Goal: Information Seeking & Learning: Learn about a topic

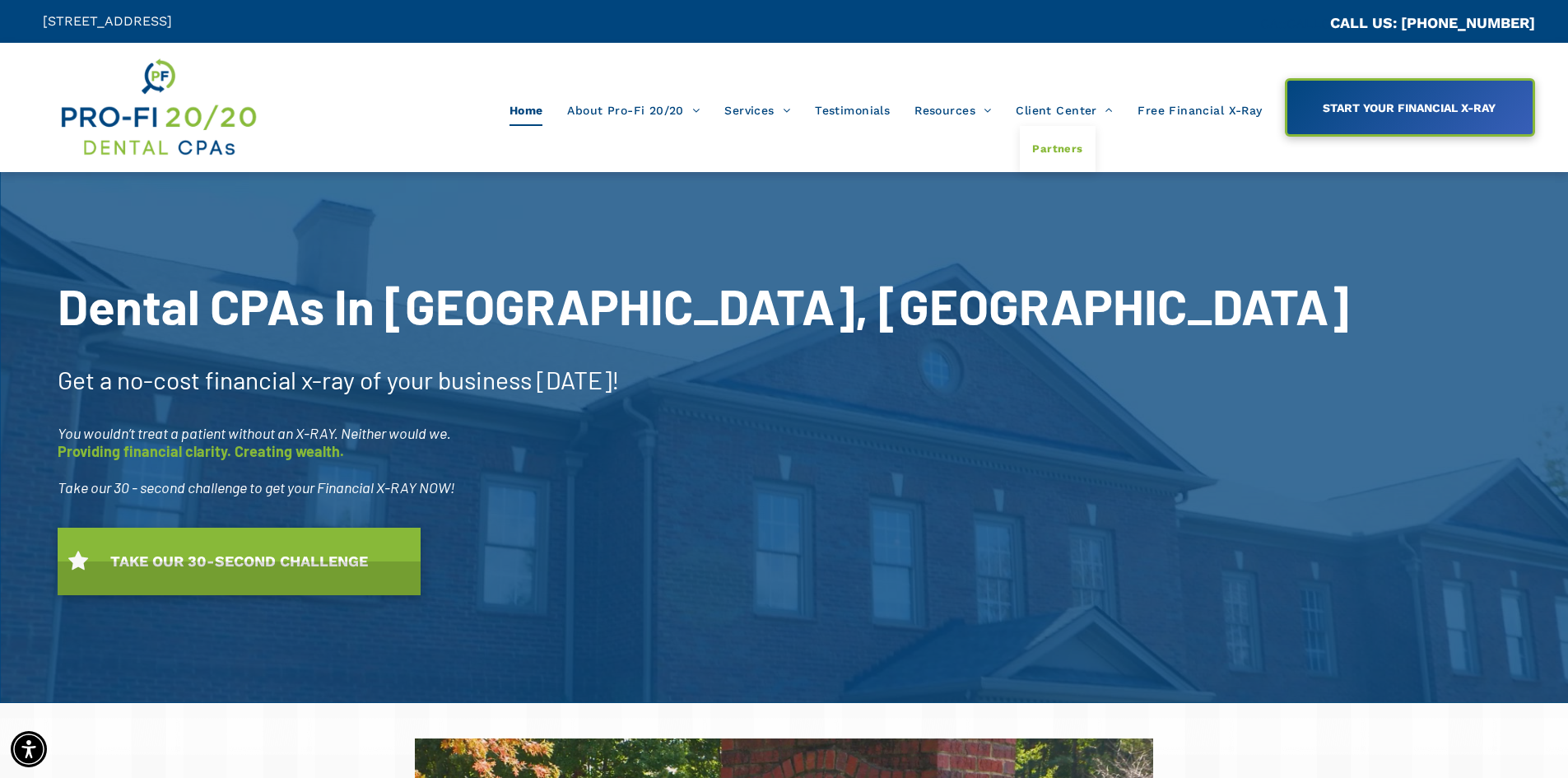
click at [1054, 151] on span "Partners" at bounding box center [1057, 149] width 50 height 22
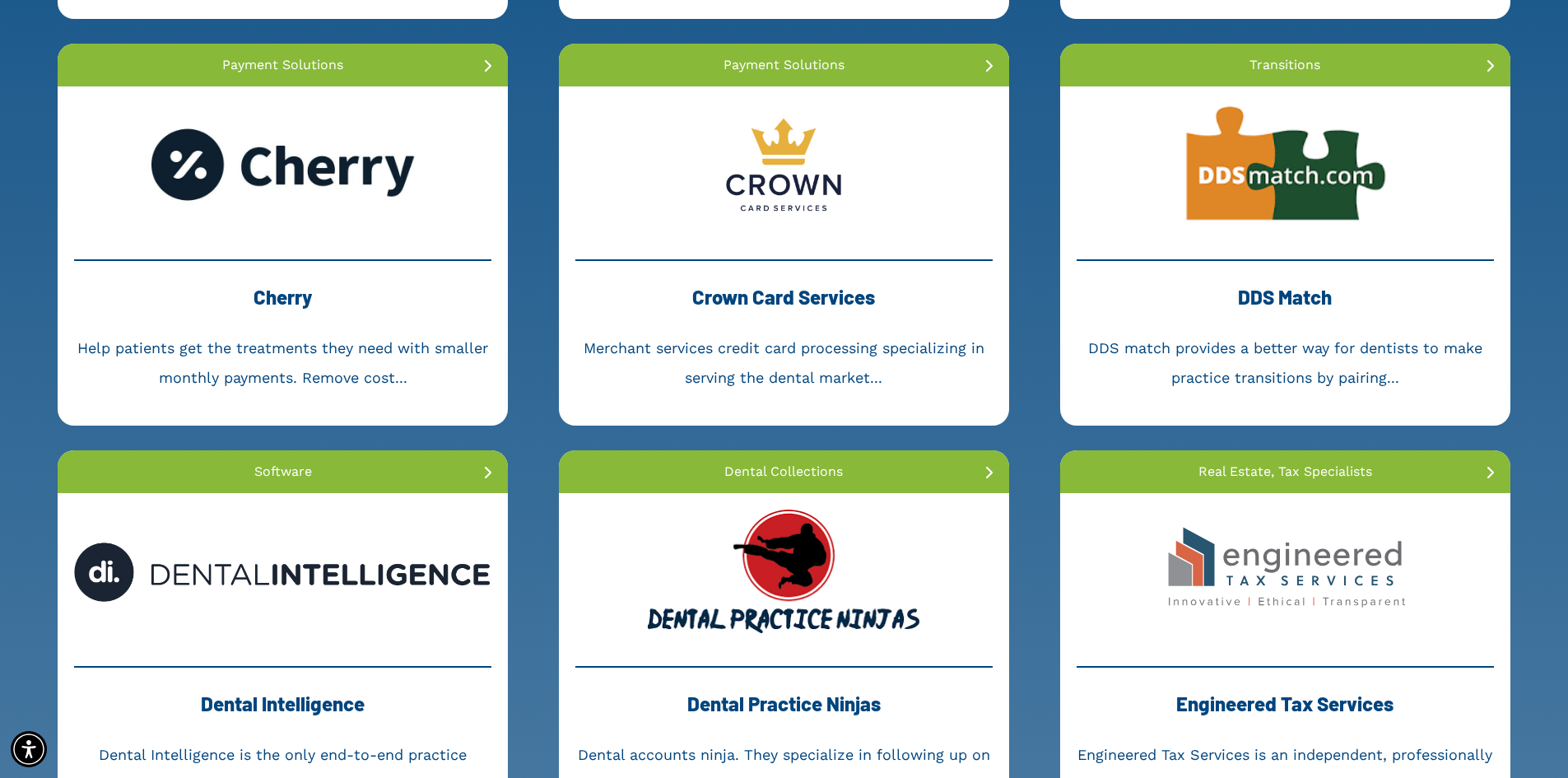
scroll to position [741, 0]
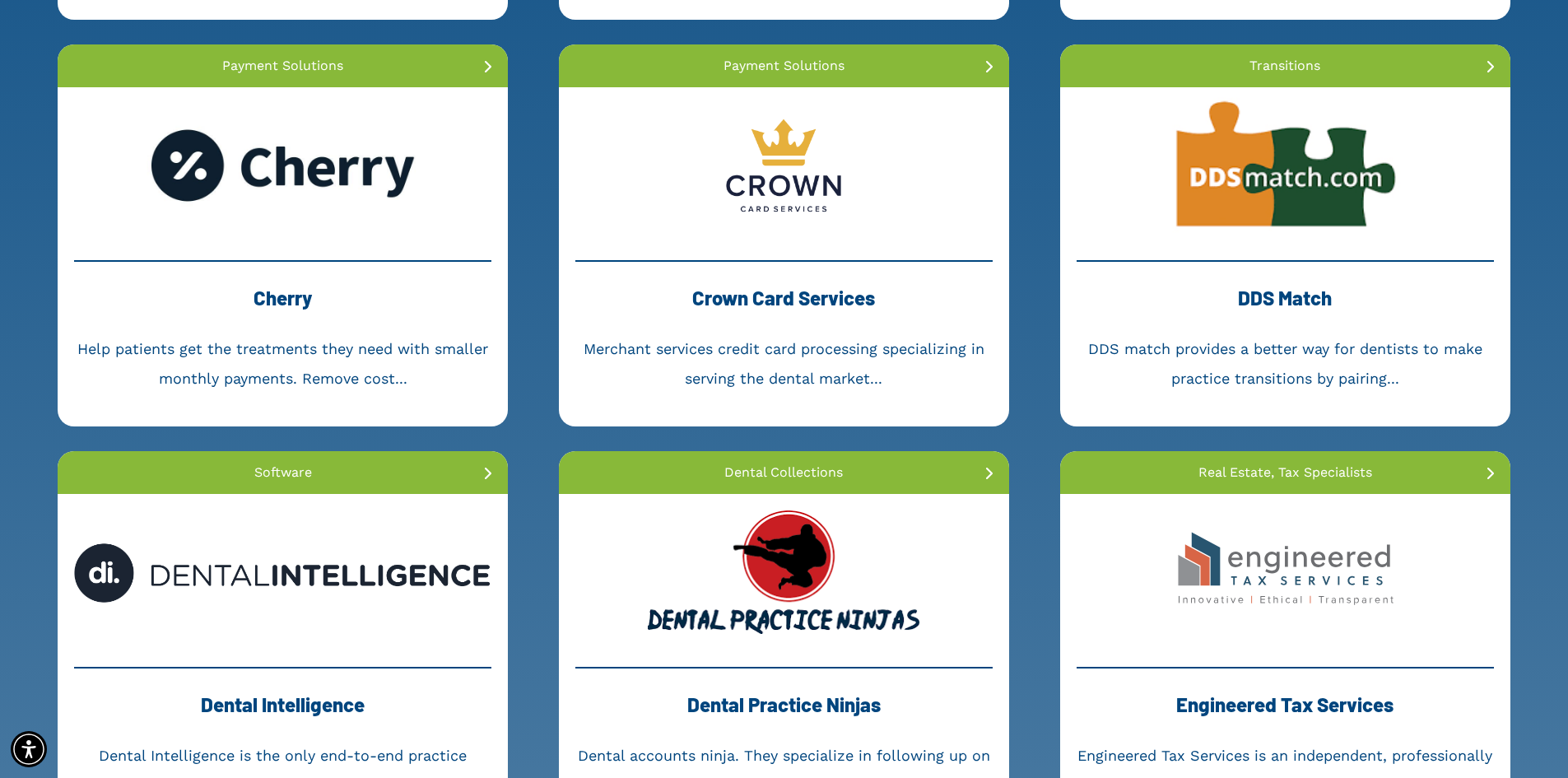
click at [1268, 183] on link at bounding box center [1285, 166] width 450 height 157
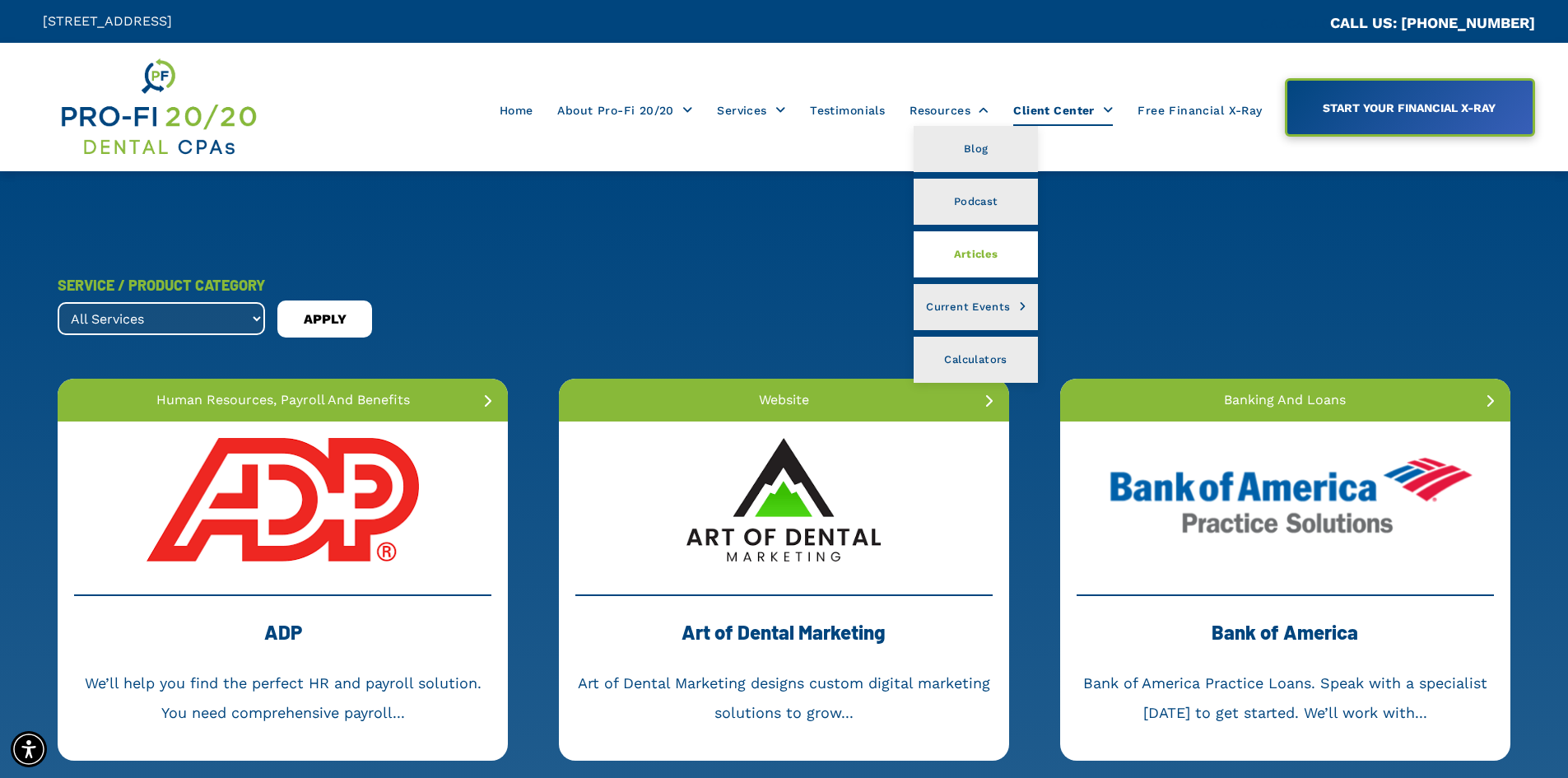
click at [991, 263] on span "Articles" at bounding box center [976, 255] width 45 height 22
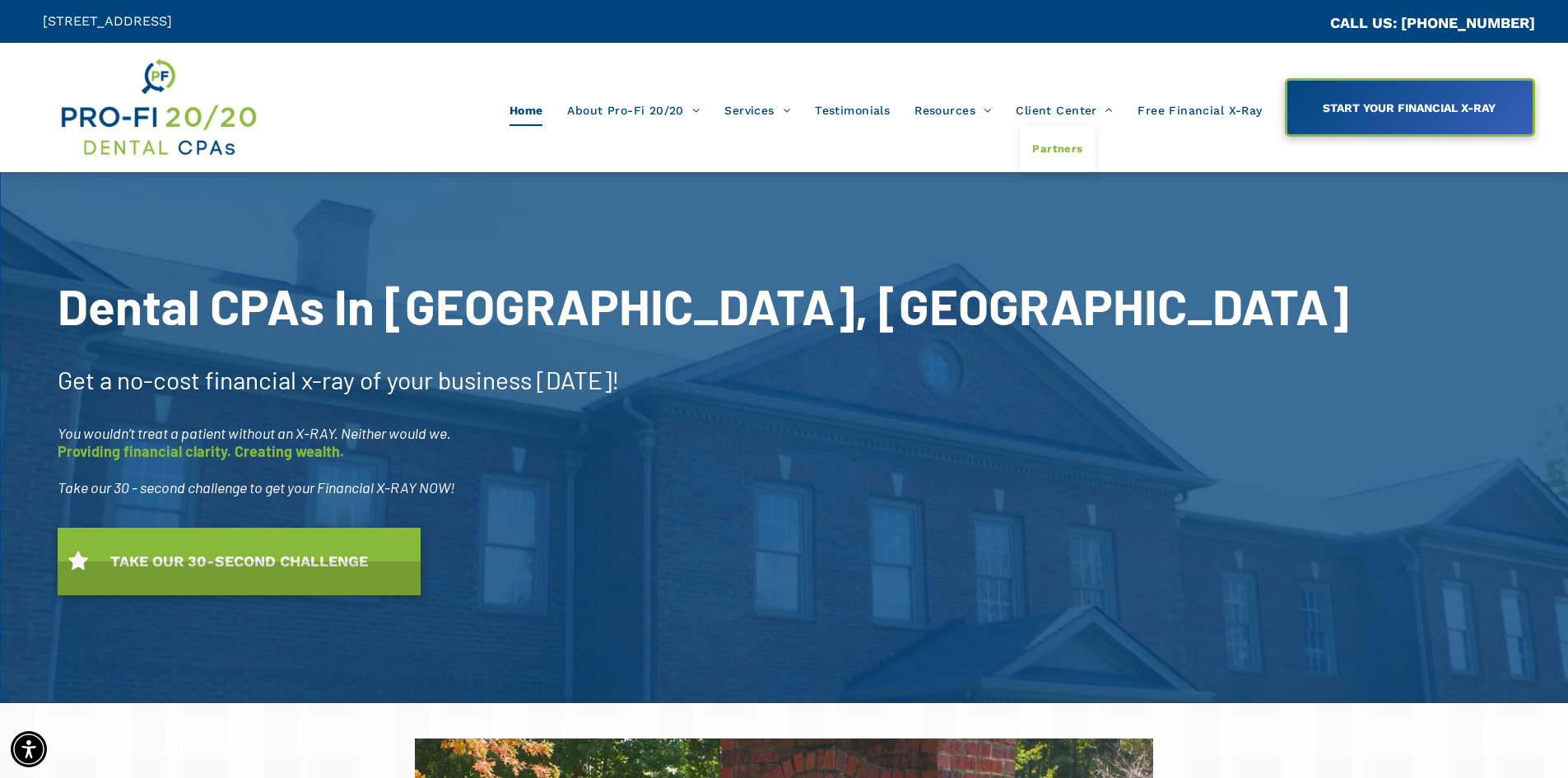
click at [1057, 146] on span "Partners" at bounding box center [1057, 149] width 50 height 22
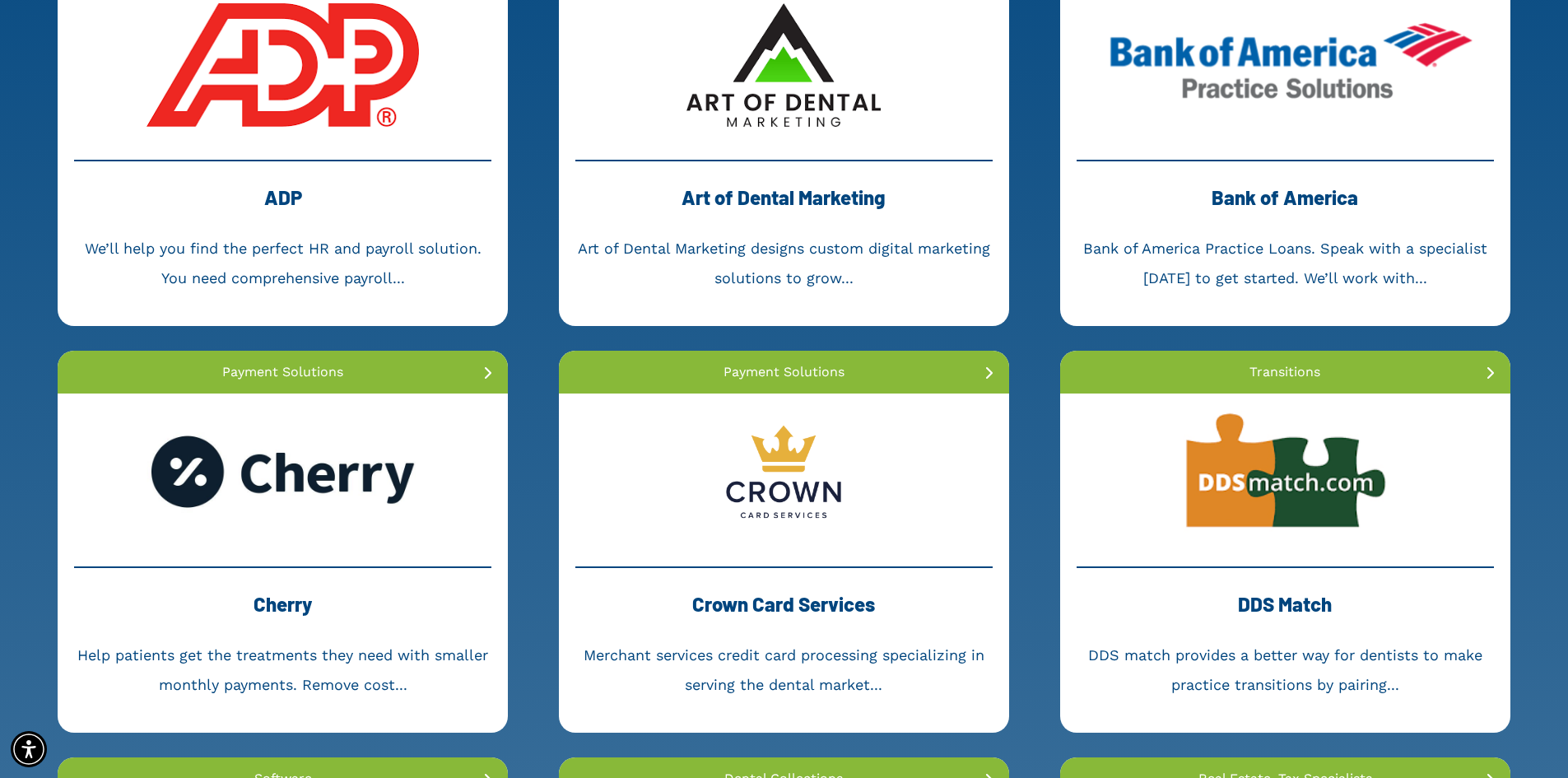
scroll to position [494, 0]
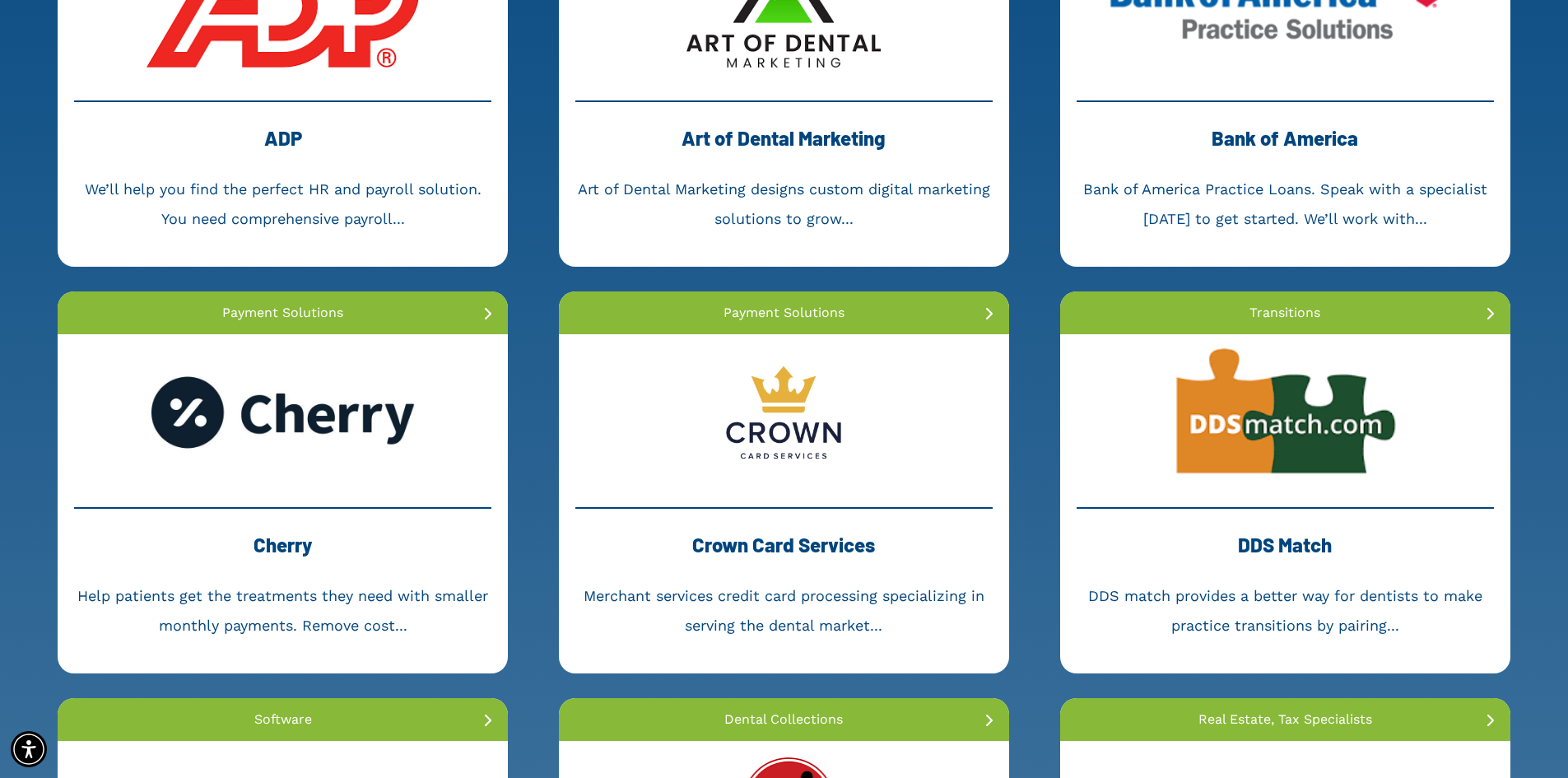
click at [1276, 428] on link at bounding box center [1285, 412] width 450 height 157
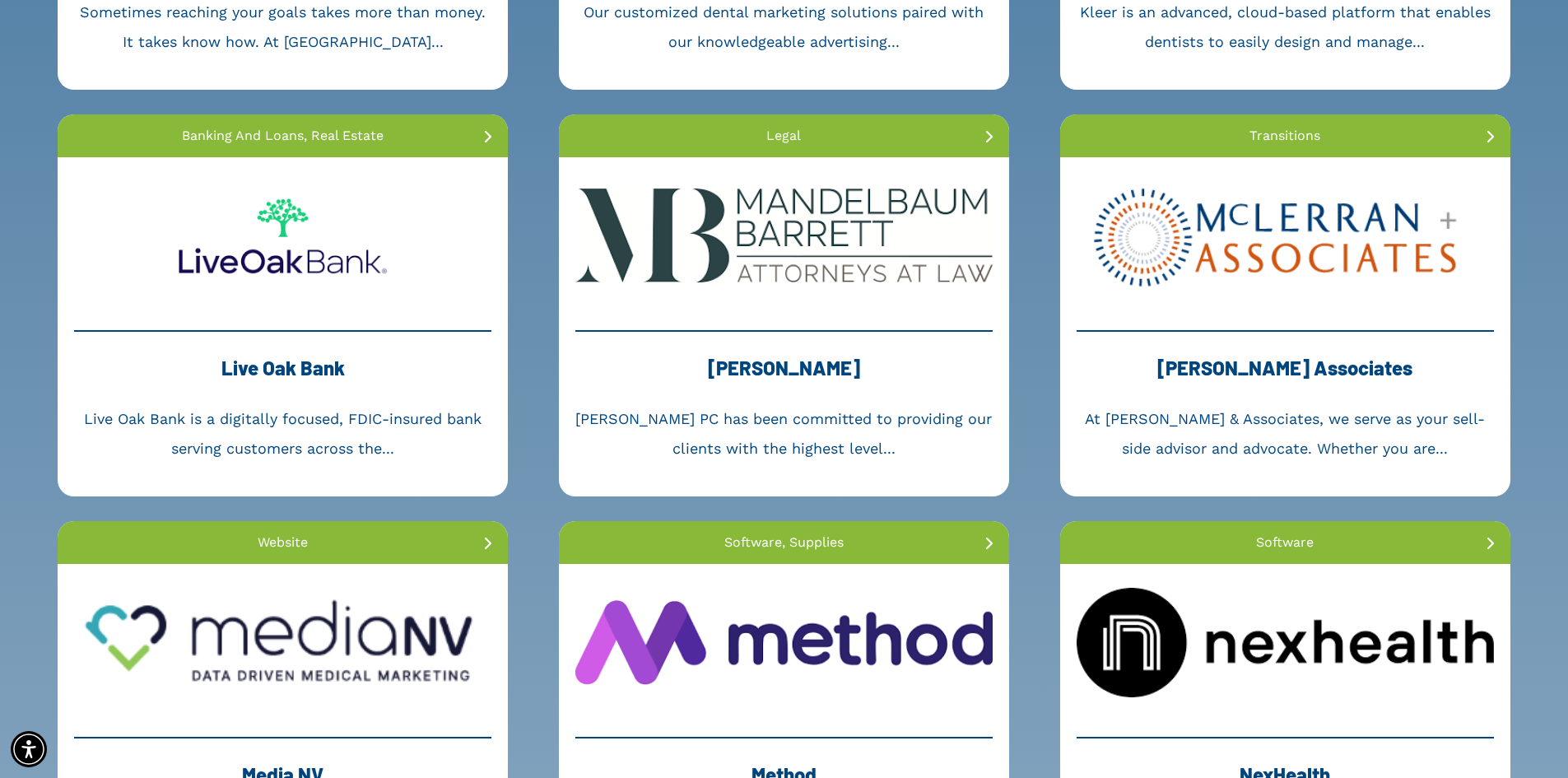
scroll to position [1893, 0]
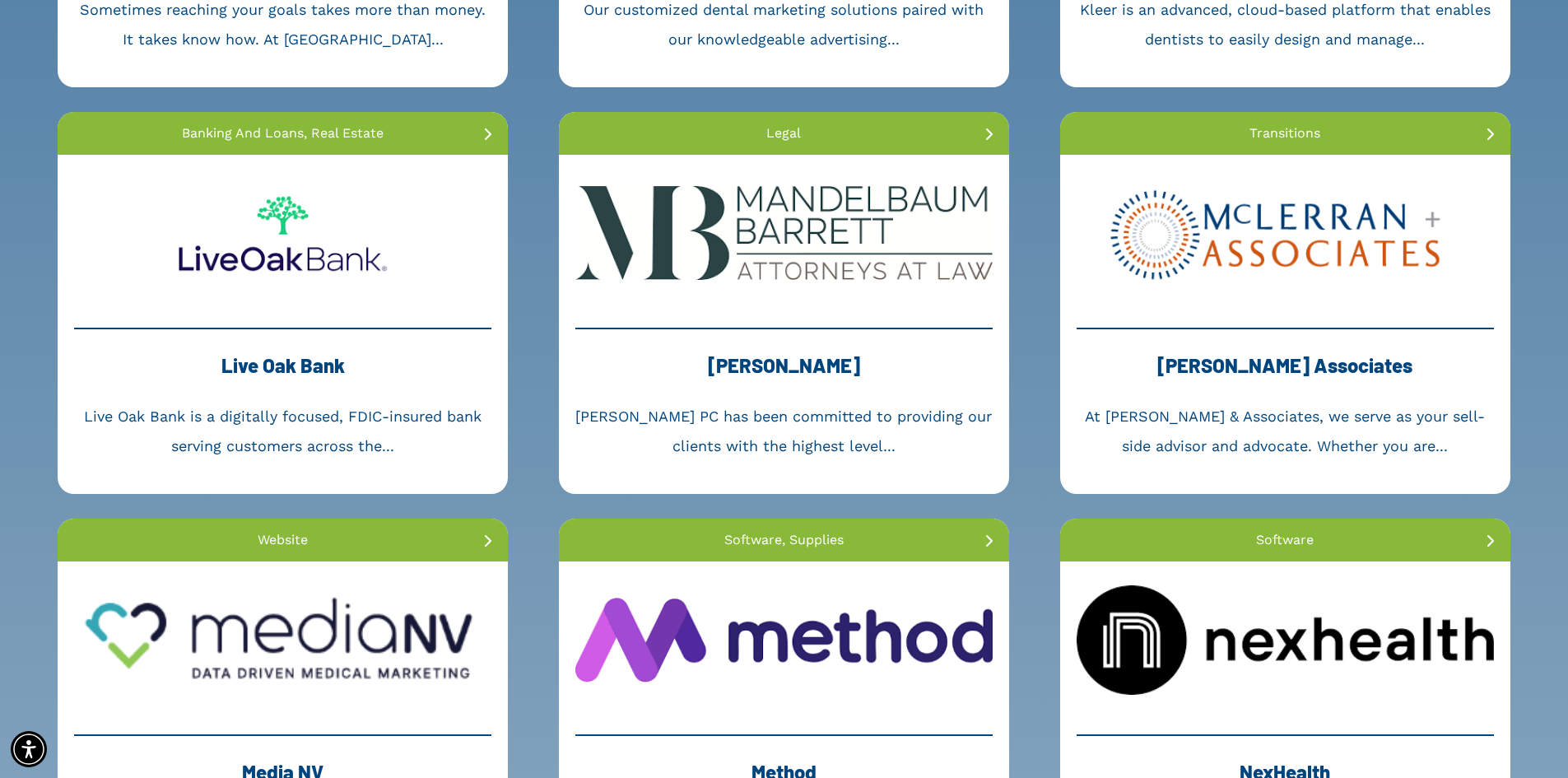
click at [1311, 339] on div "McLerran Associates At McLerran & Associates, we serve as your sell-side adviso…" at bounding box center [1285, 394] width 417 height 133
click at [1292, 351] on div "McLerran Associates" at bounding box center [1285, 373] width 417 height 56
click at [1292, 306] on link at bounding box center [1285, 233] width 450 height 157
click at [1292, 305] on link at bounding box center [1285, 233] width 450 height 157
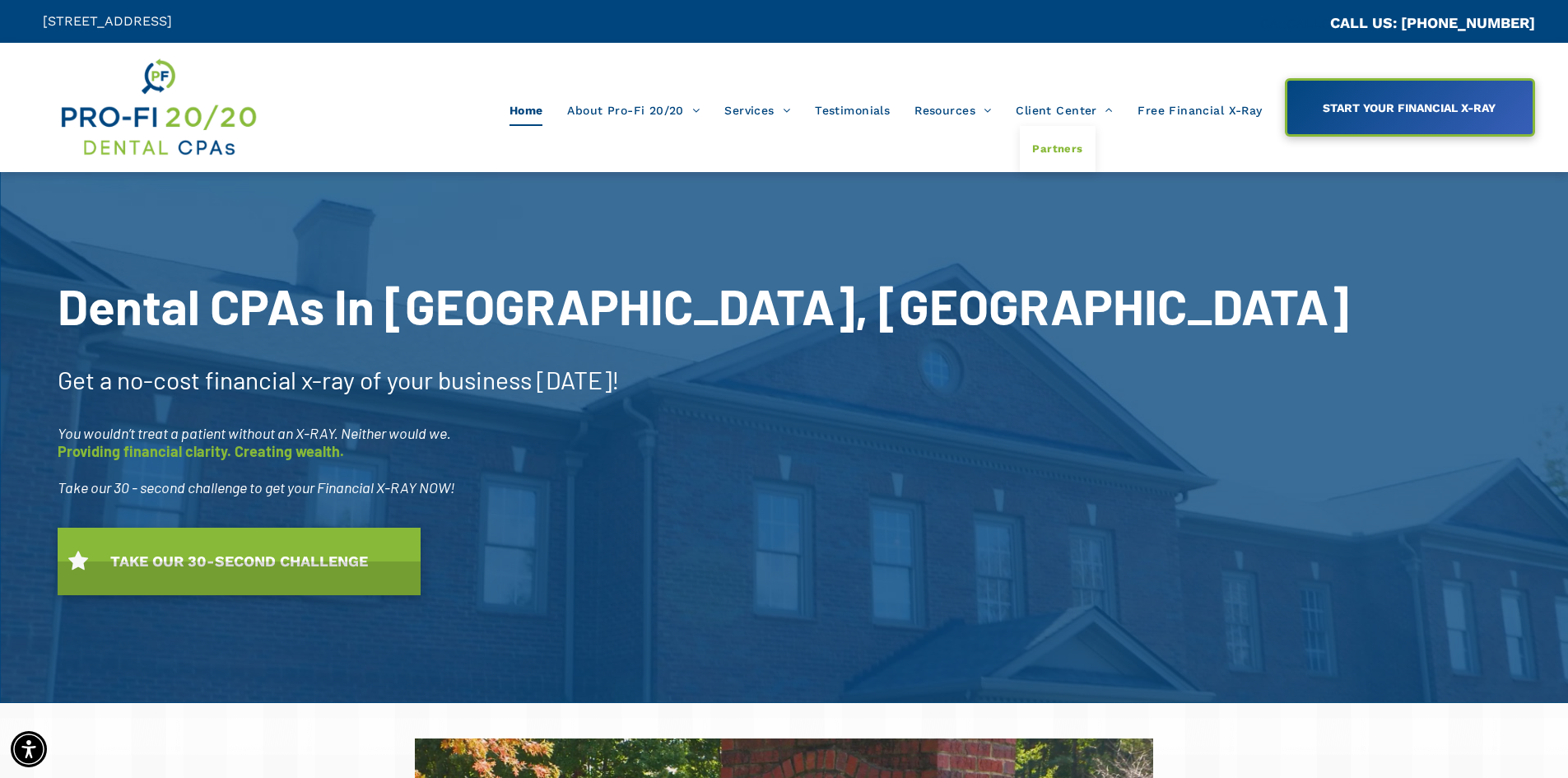
click at [1070, 147] on span "Partners" at bounding box center [1057, 149] width 50 height 22
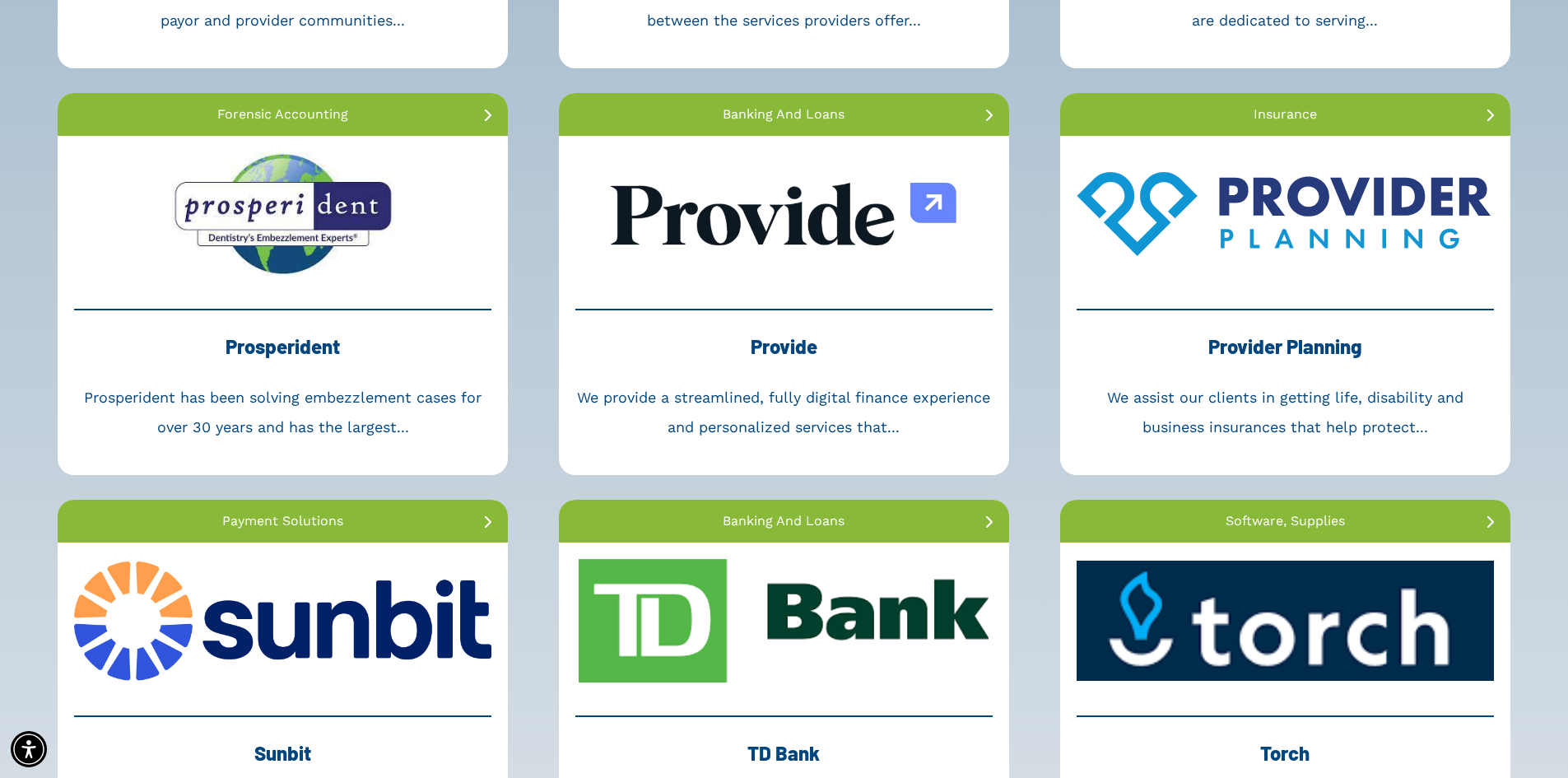
scroll to position [3539, 0]
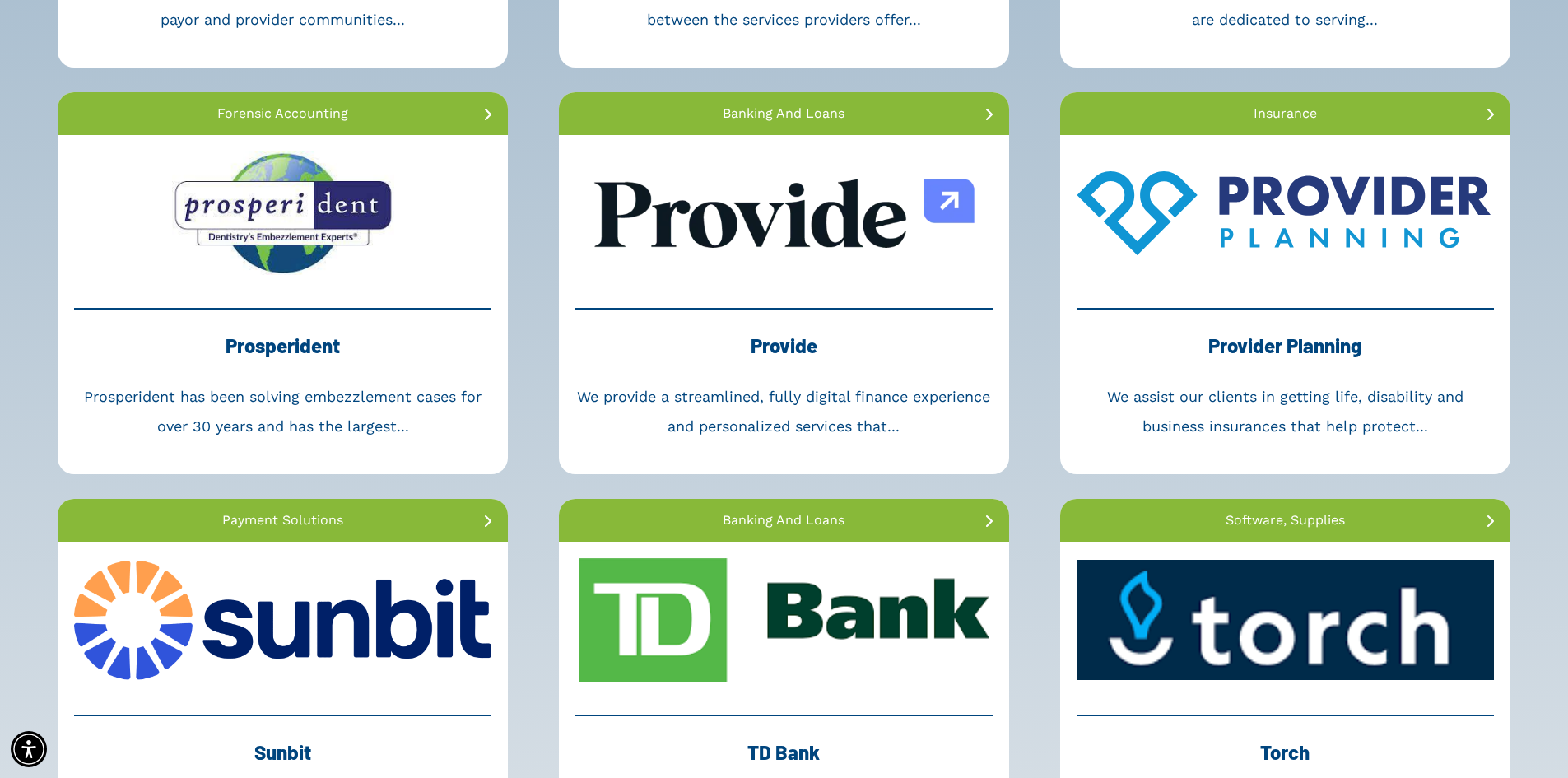
click at [797, 271] on link at bounding box center [784, 213] width 450 height 157
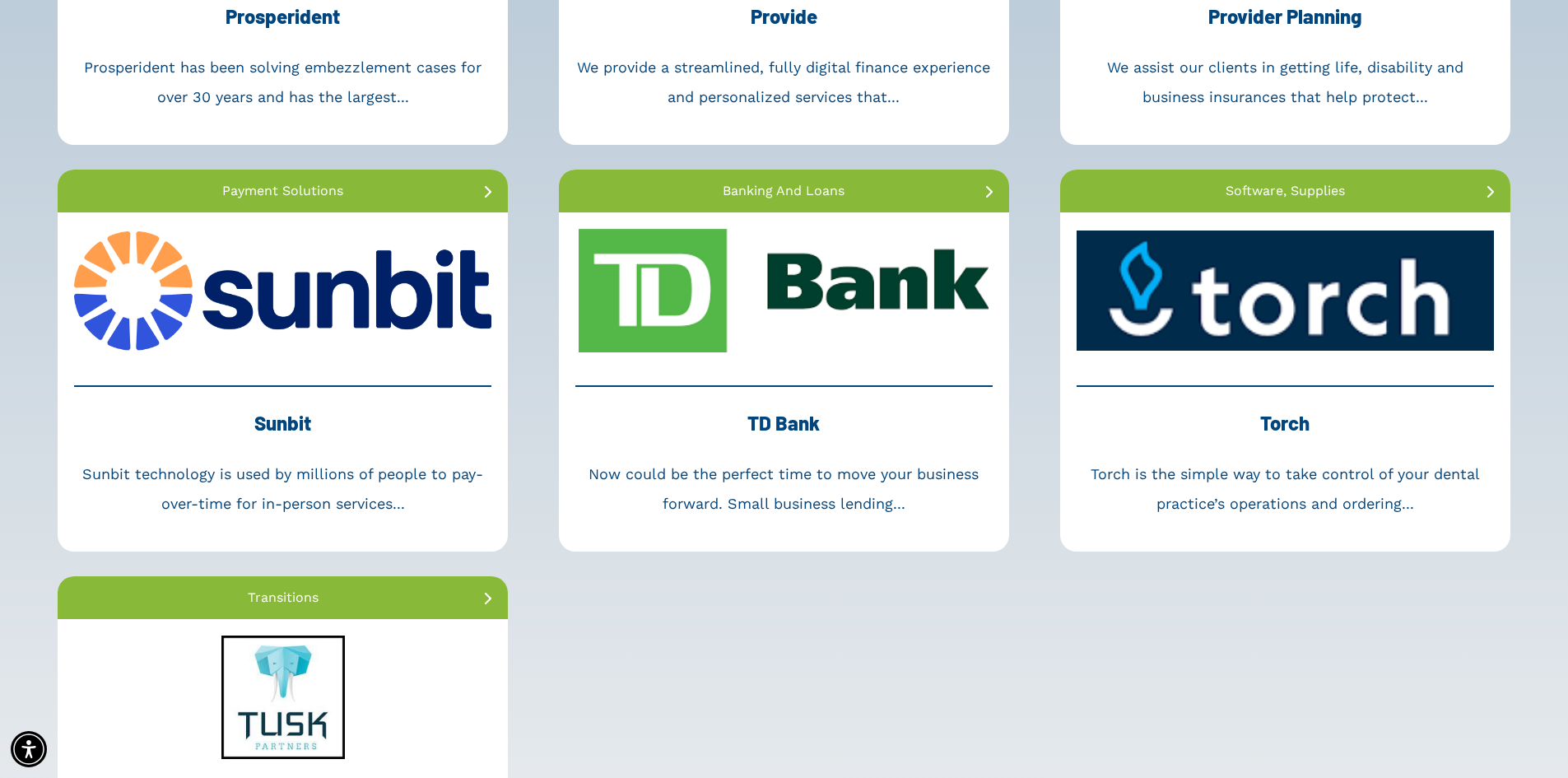
scroll to position [4197, 0]
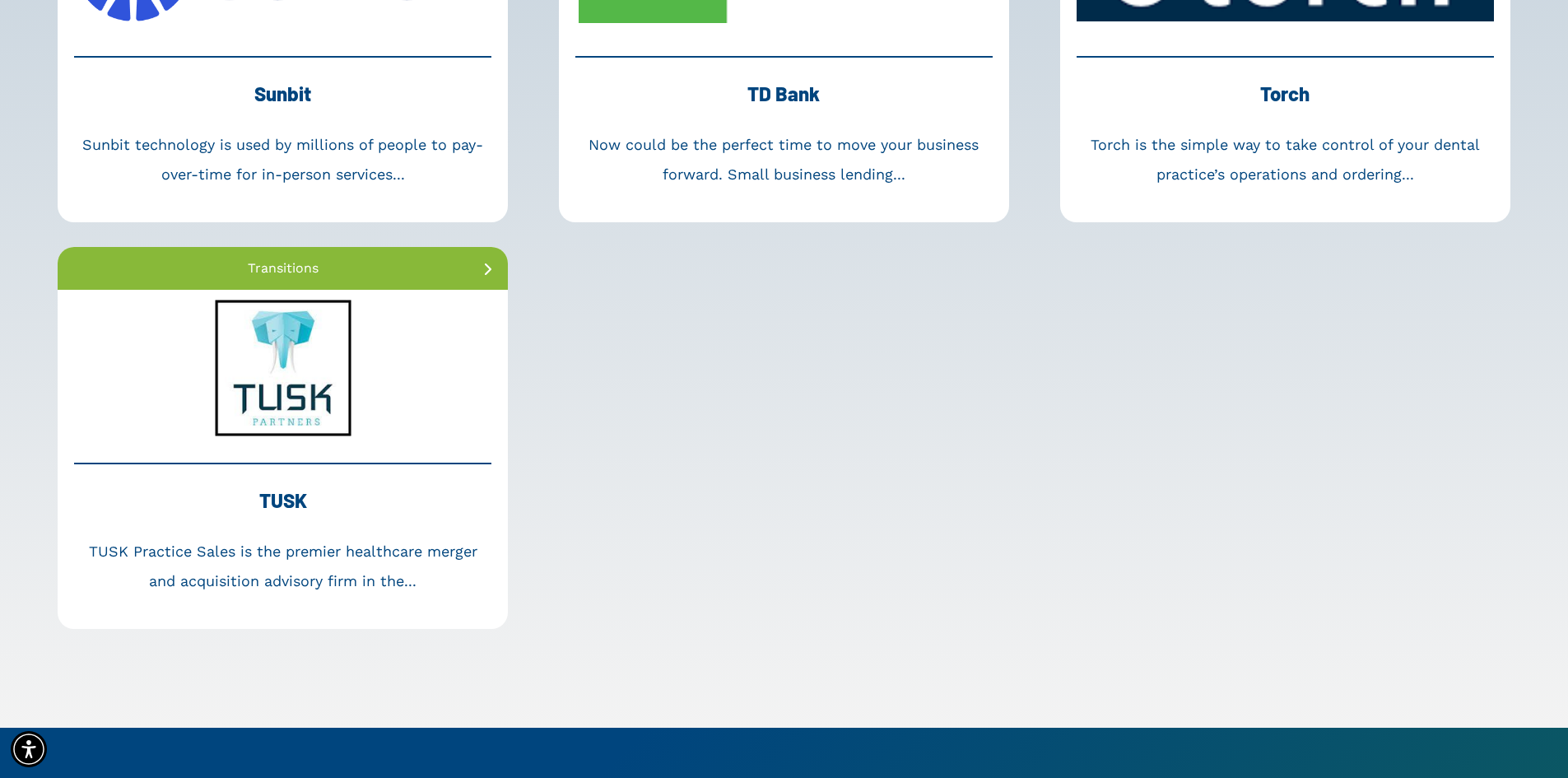
click at [294, 389] on link at bounding box center [282, 368] width 450 height 157
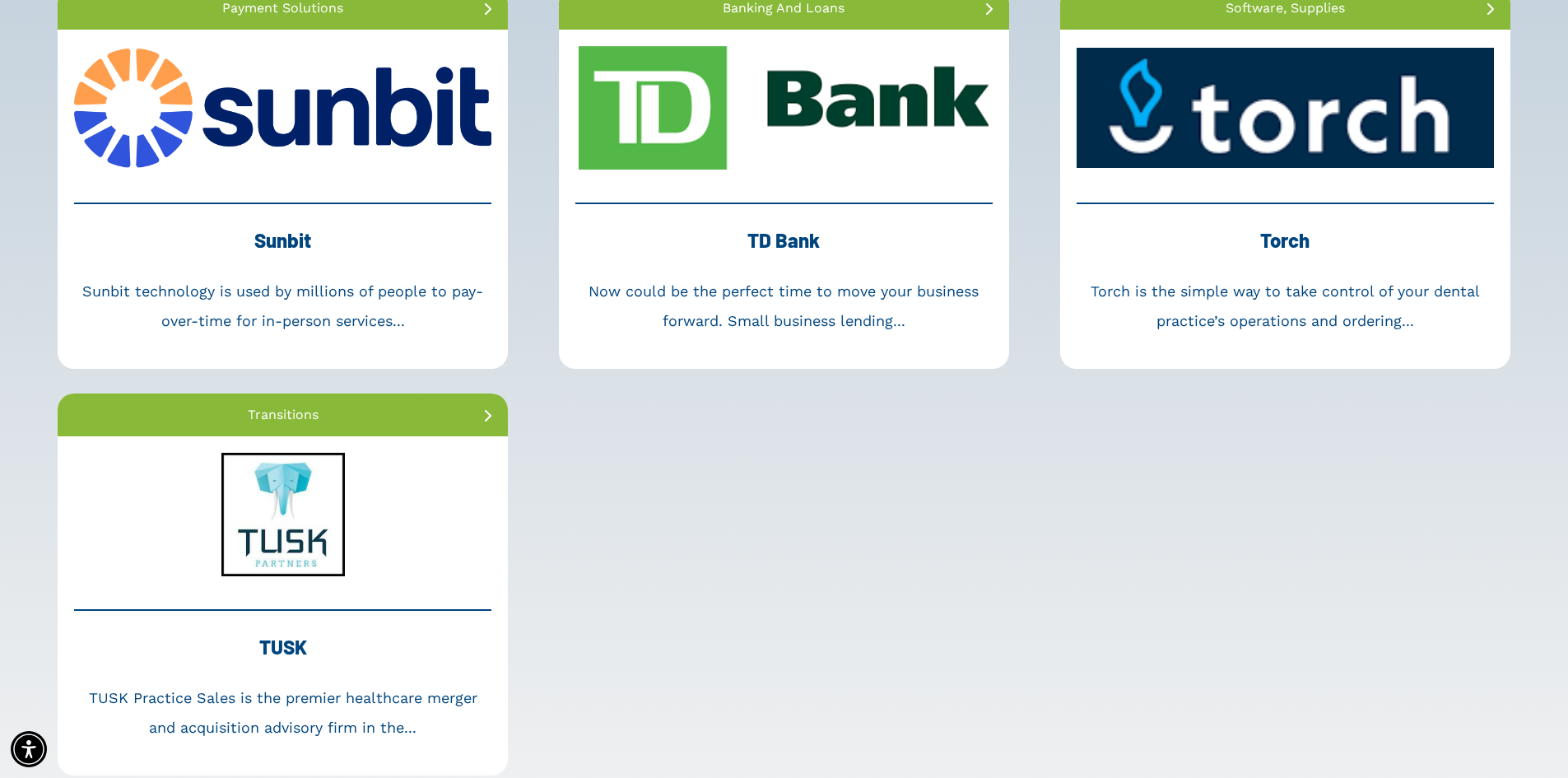
scroll to position [4032, 0]
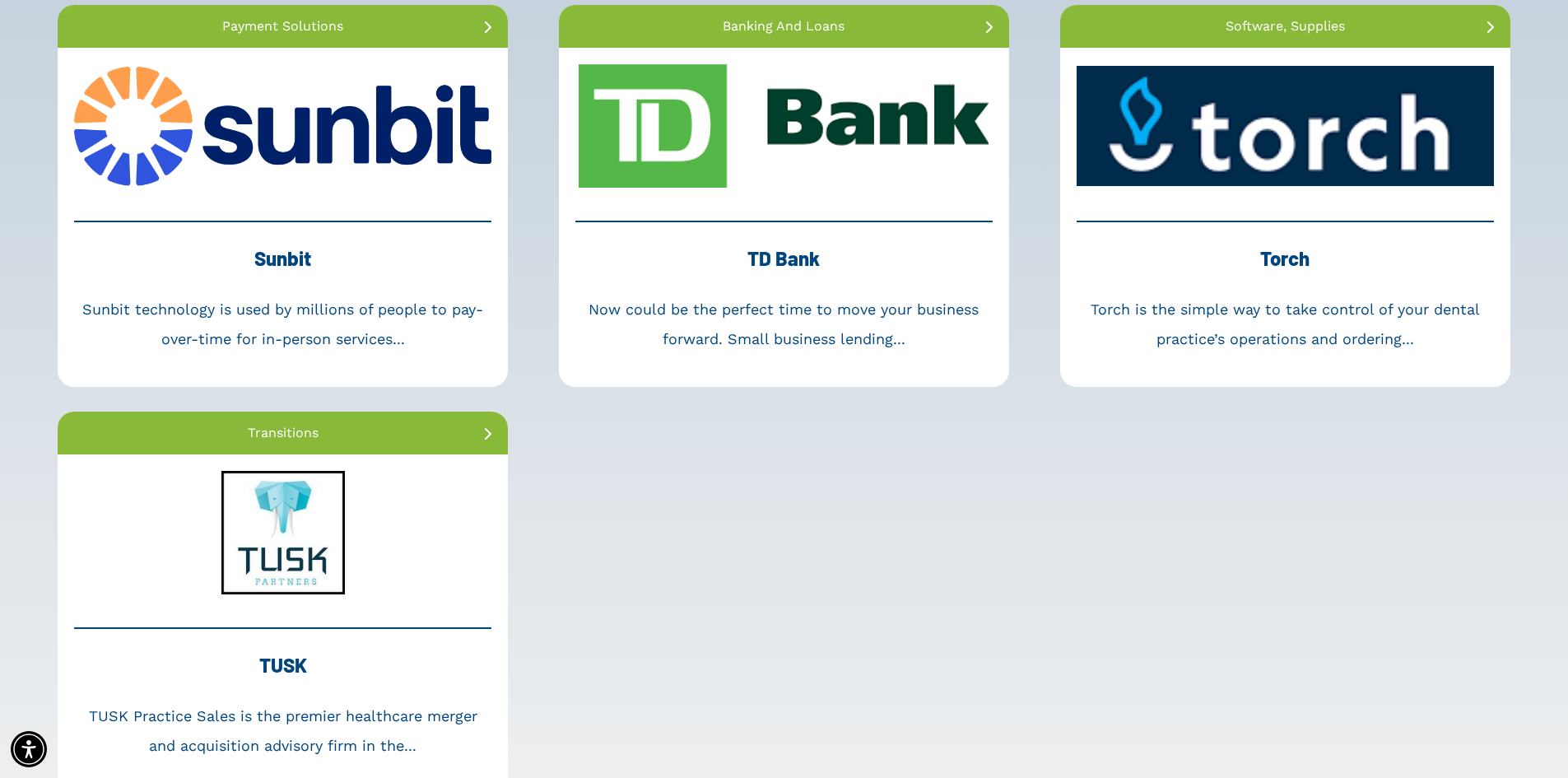
click at [357, 234] on div "Sunbit Sunbit technology is used by millions of people to pay-over-time for in-…" at bounding box center [282, 287] width 417 height 133
click at [357, 227] on div "Sunbit Sunbit technology is used by millions of people to pay-over-time for in-…" at bounding box center [282, 287] width 417 height 133
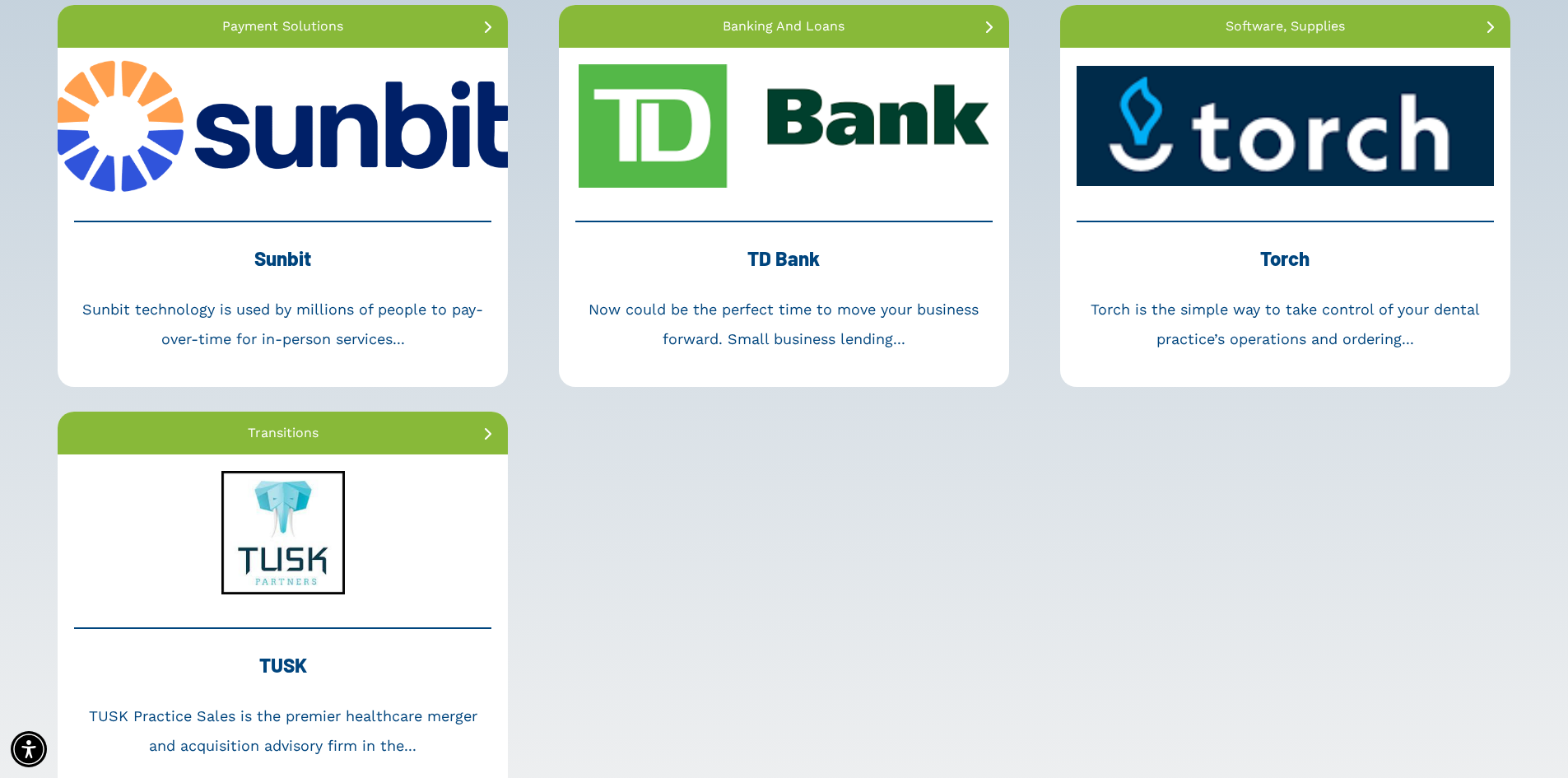
click at [350, 175] on link at bounding box center [282, 126] width 450 height 157
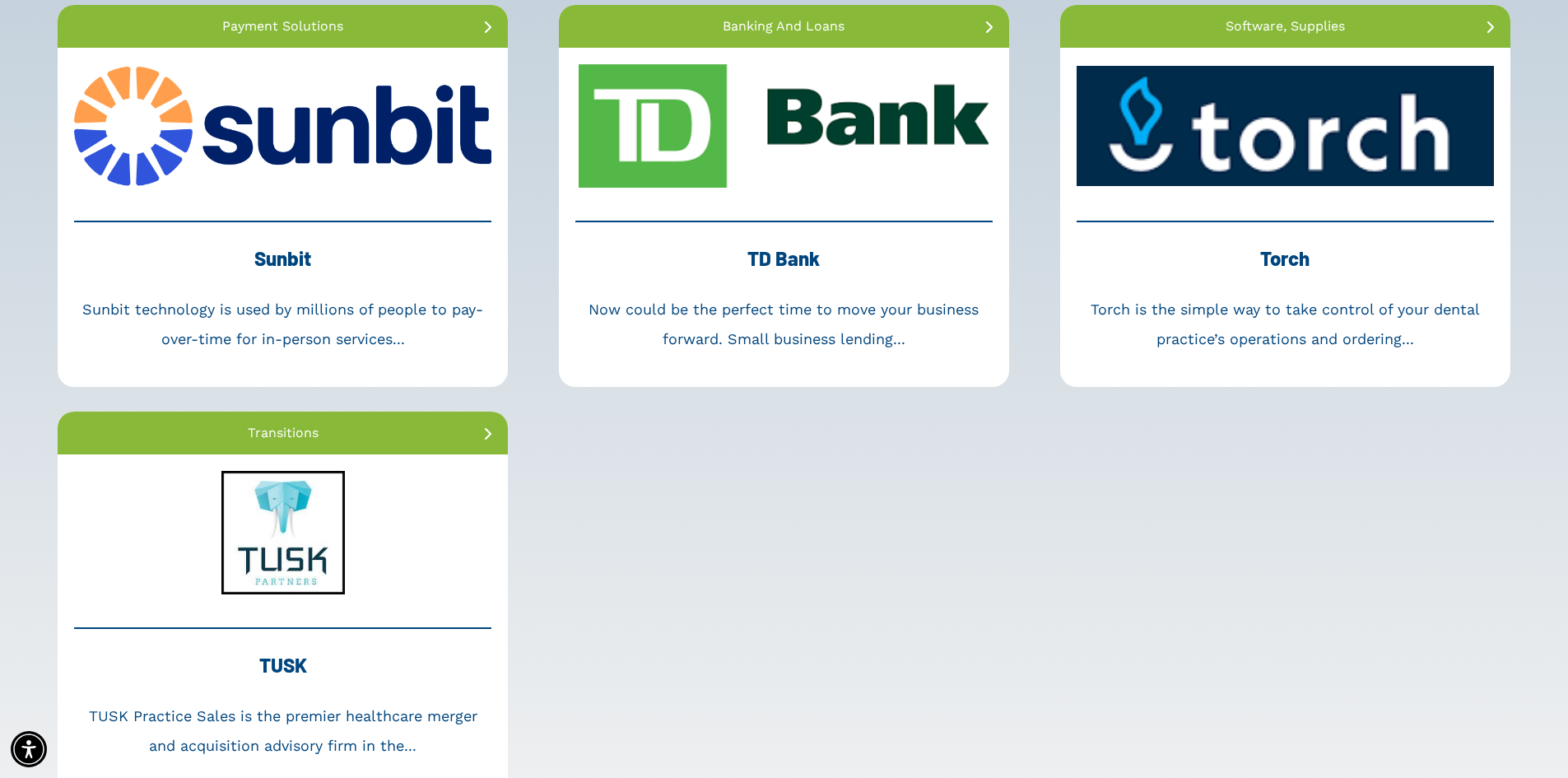
click at [834, 213] on div "Banking and Loans TD Bank Now could be the perfect time to move your business f…" at bounding box center [784, 196] width 450 height 382
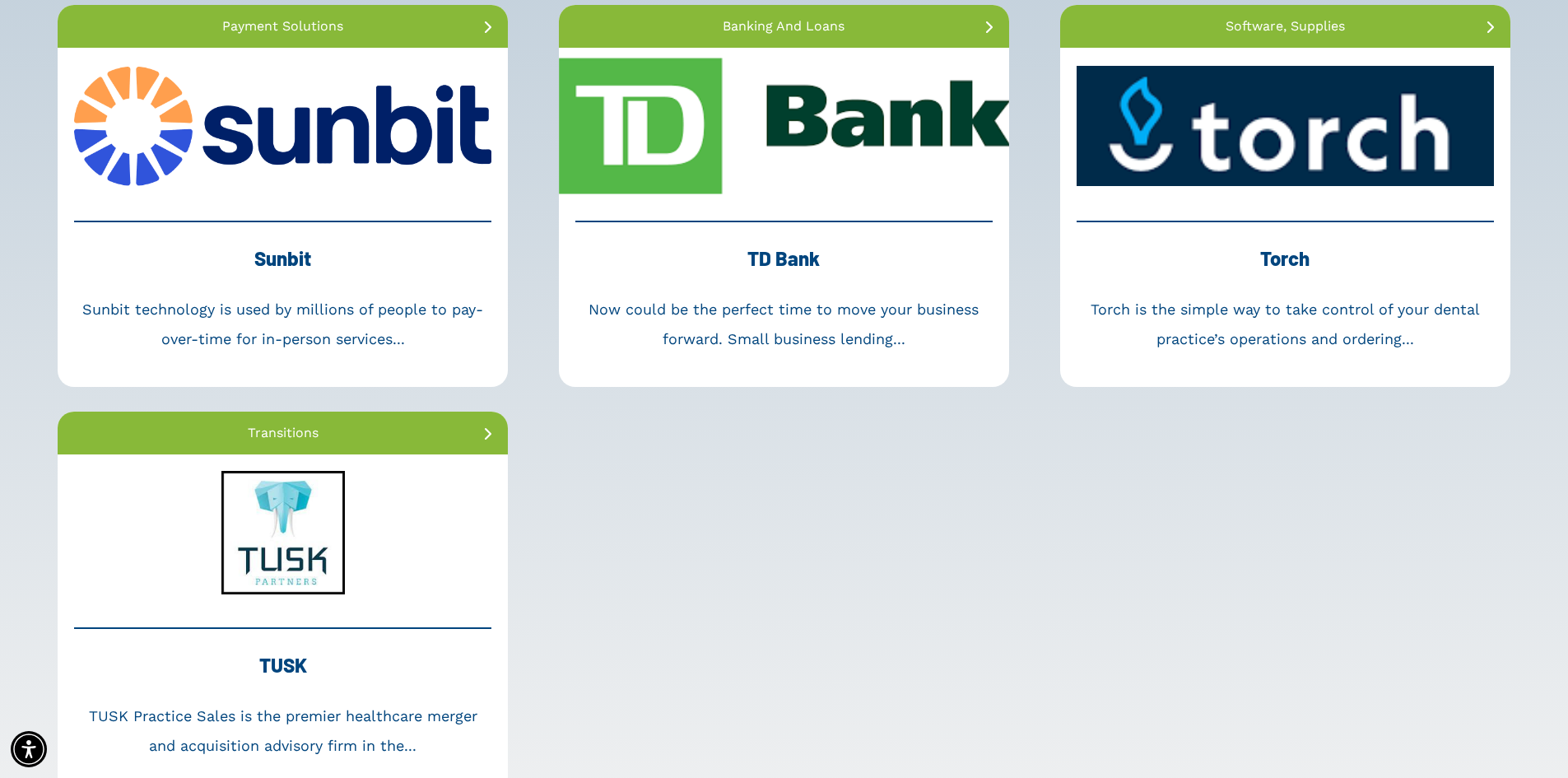
click at [801, 171] on link at bounding box center [784, 126] width 450 height 157
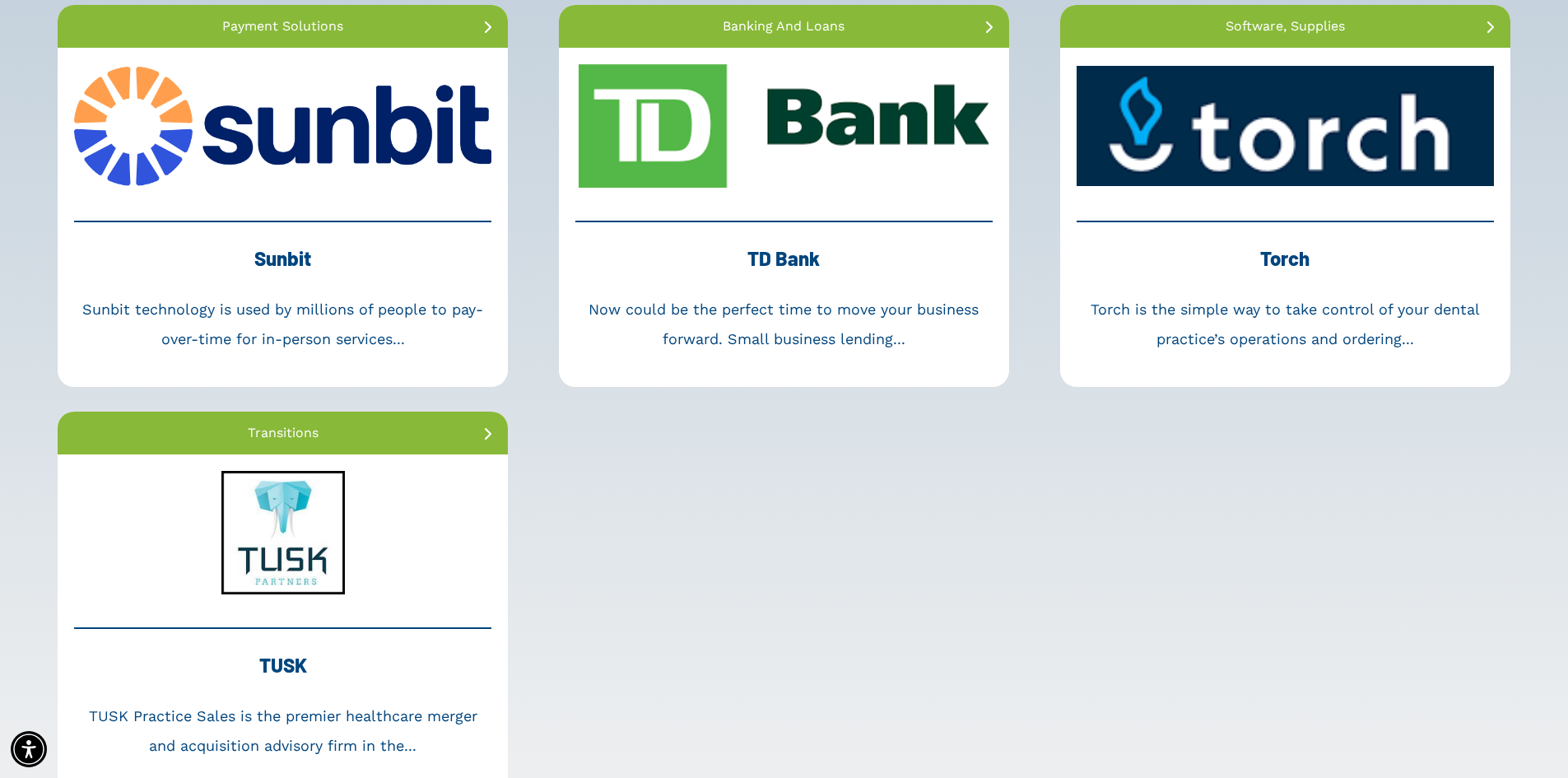
click at [1301, 210] on div "Software, Supplies Torch Torch is the simple way to take control of your dental…" at bounding box center [1285, 196] width 450 height 382
click at [1280, 251] on div "Torch" at bounding box center [1285, 266] width 417 height 56
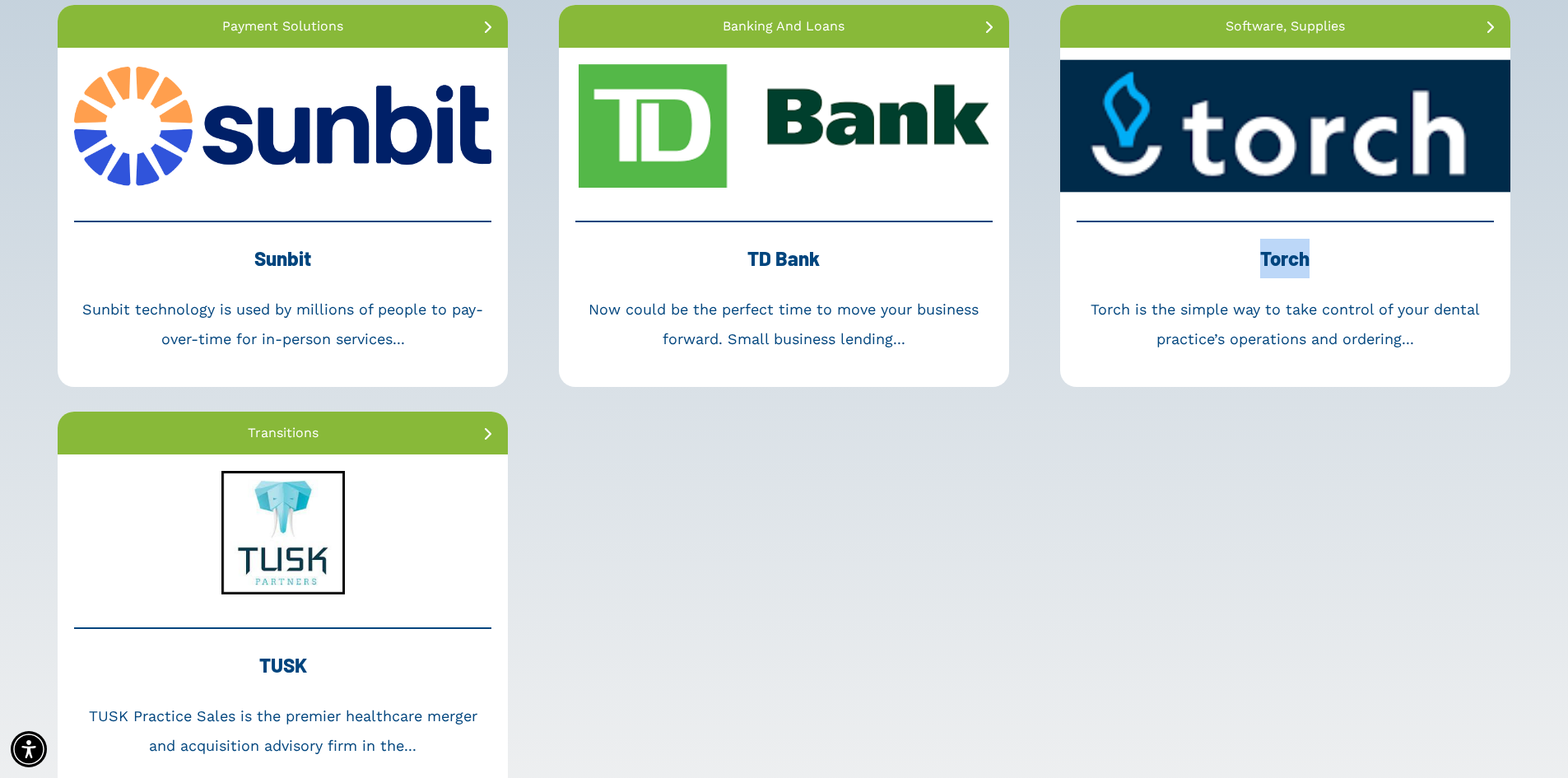
click at [1289, 167] on link at bounding box center [1285, 126] width 450 height 157
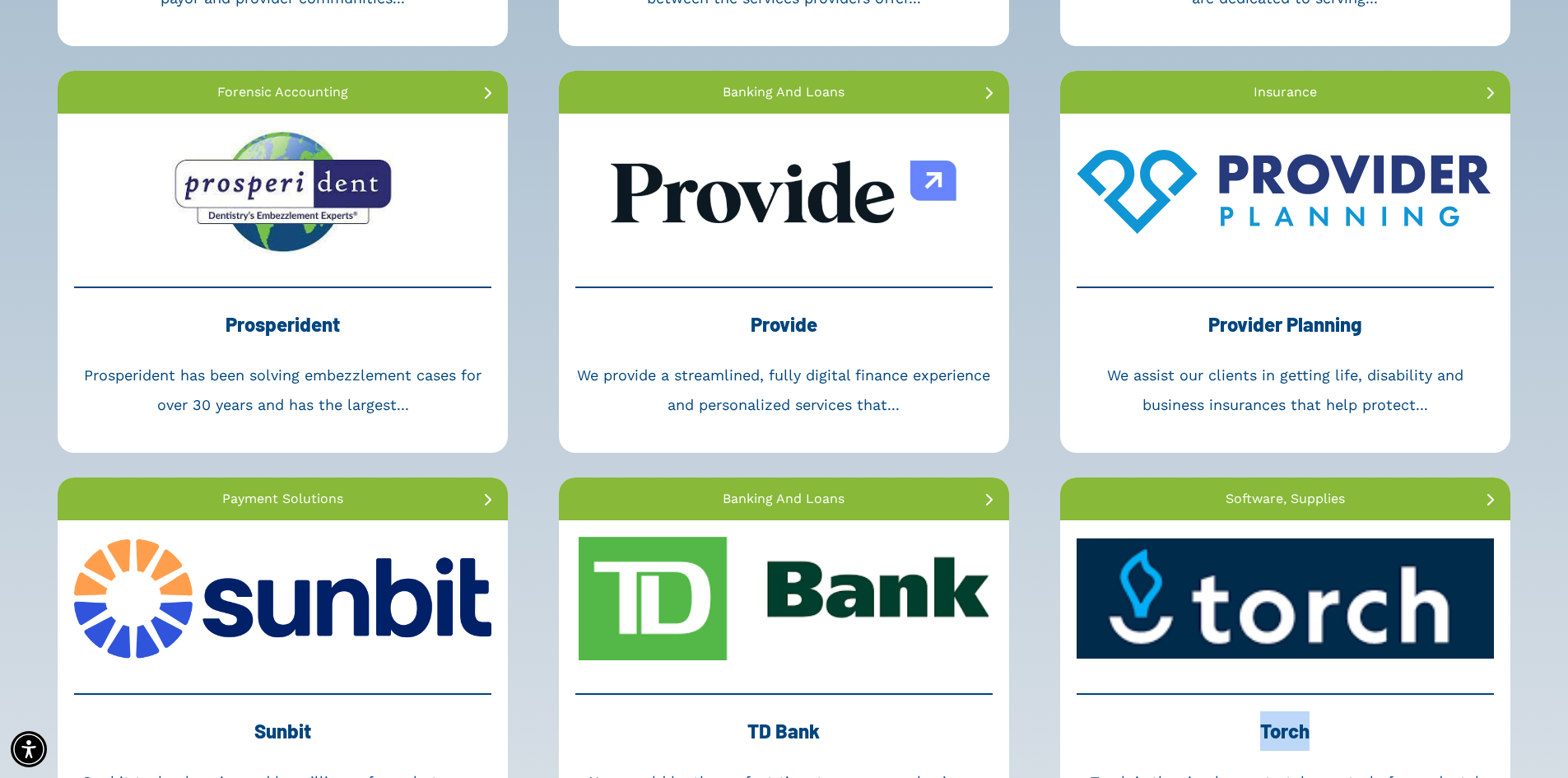
scroll to position [3539, 0]
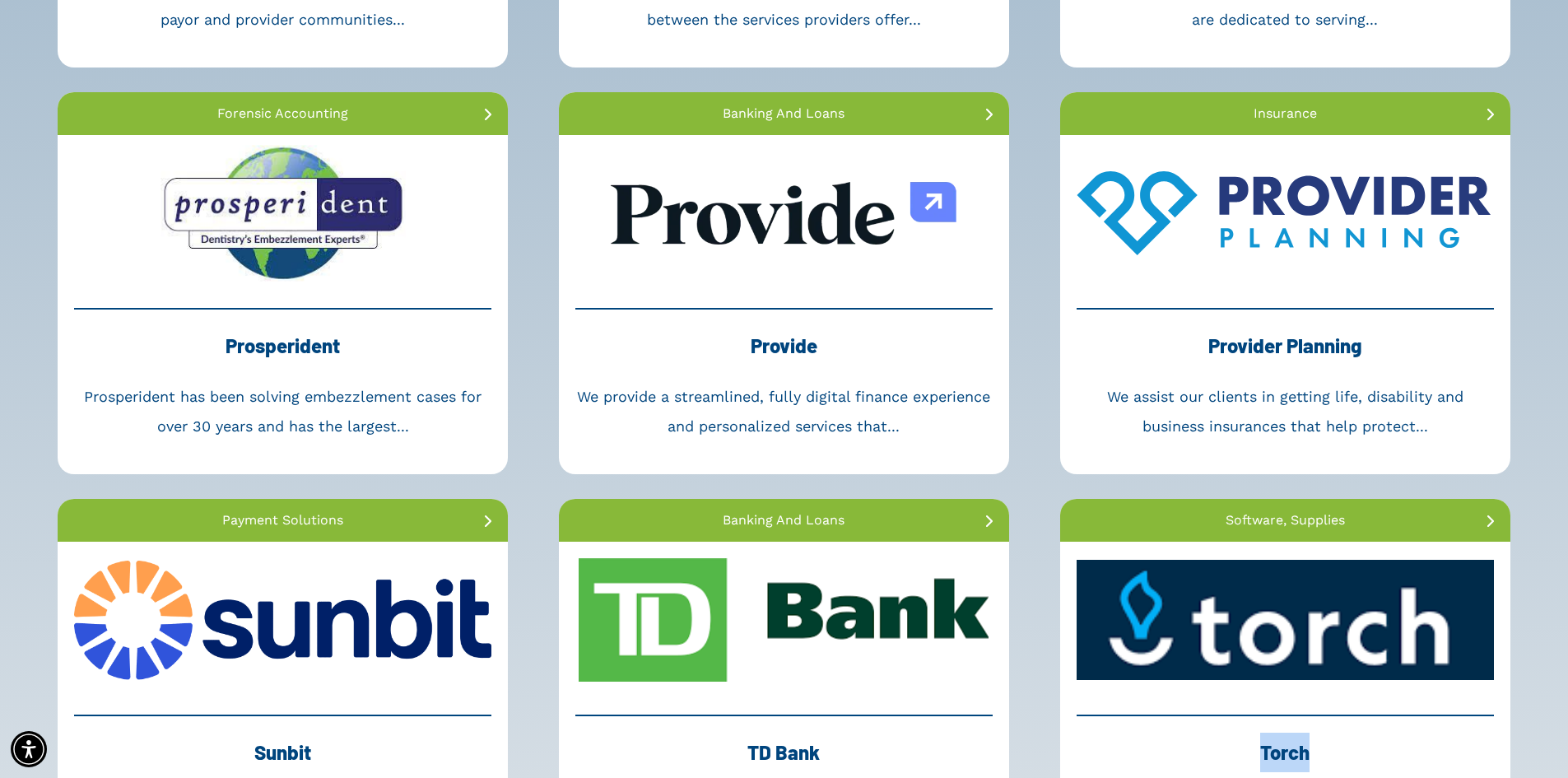
click at [316, 247] on link at bounding box center [282, 213] width 450 height 157
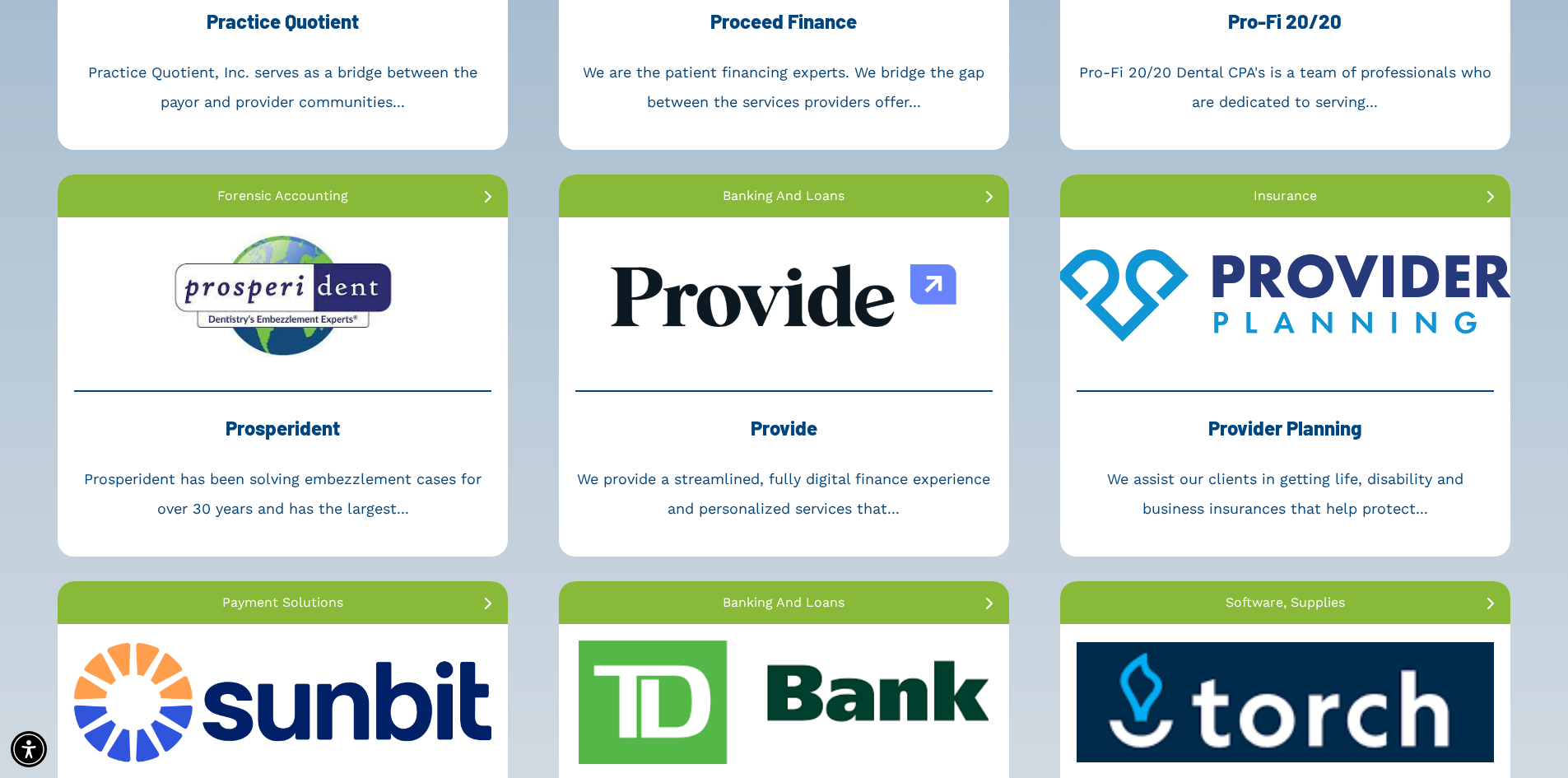
click at [1282, 352] on link at bounding box center [1285, 296] width 450 height 157
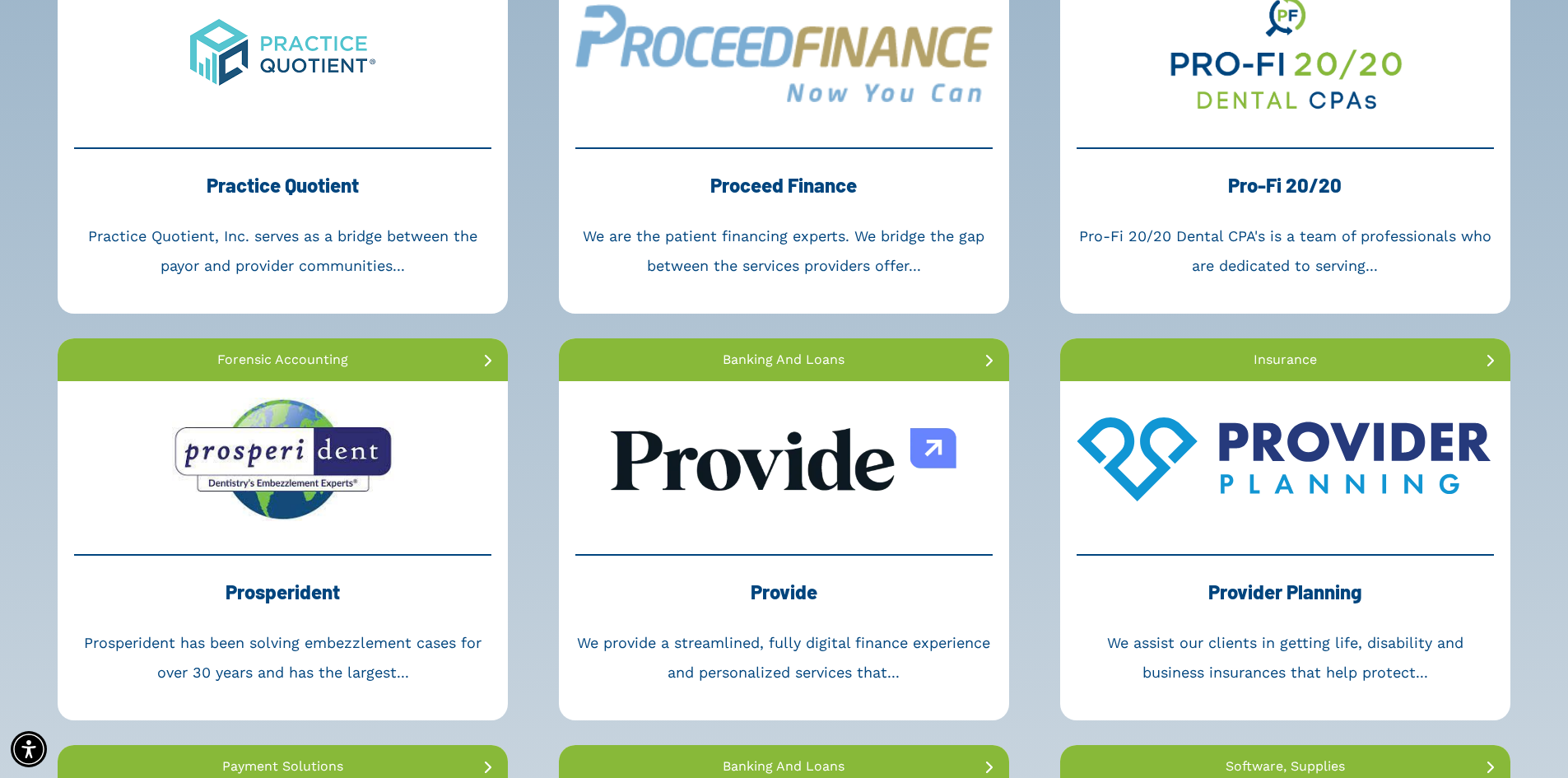
scroll to position [3209, 0]
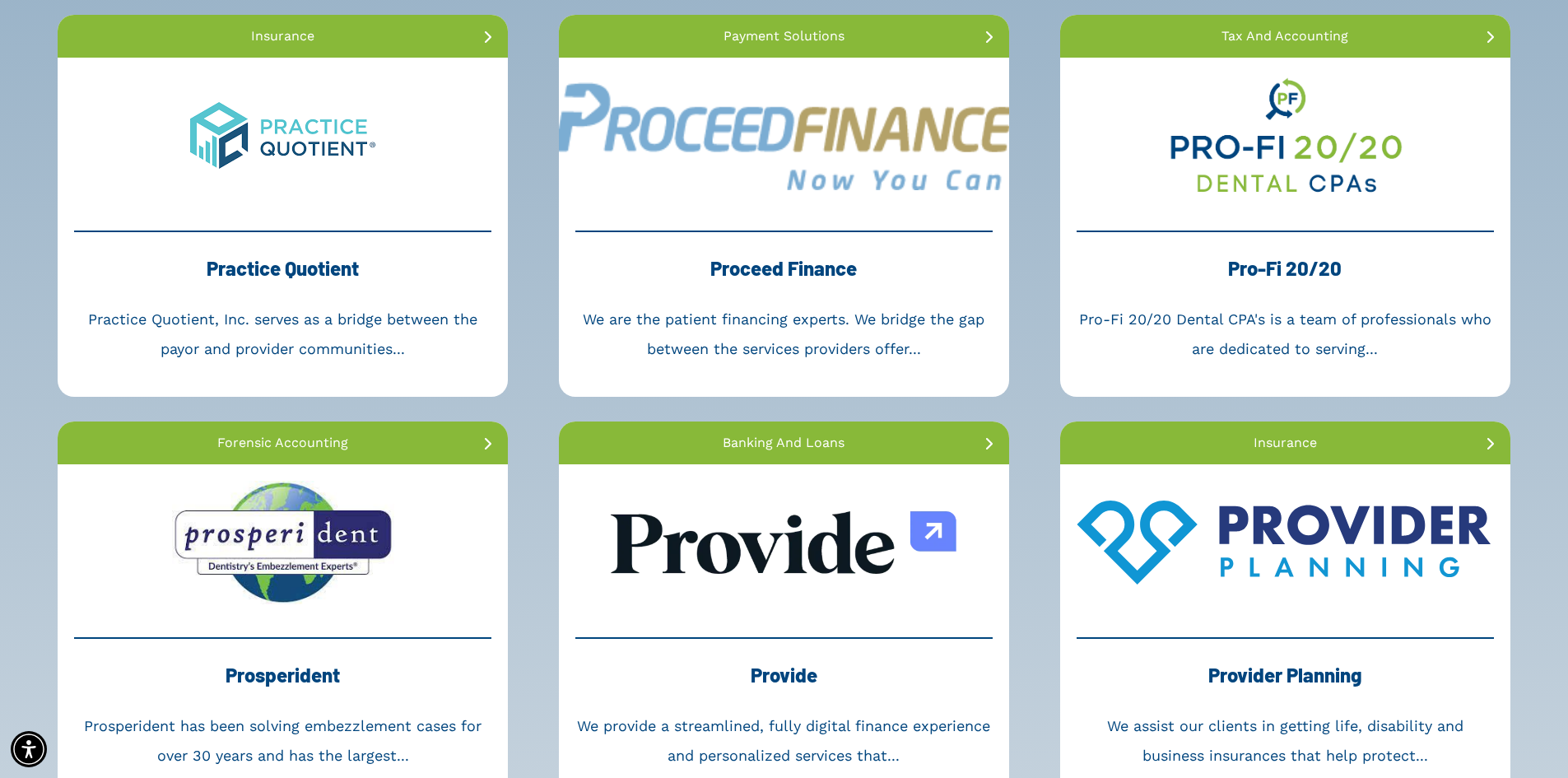
click at [813, 188] on link at bounding box center [784, 136] width 450 height 157
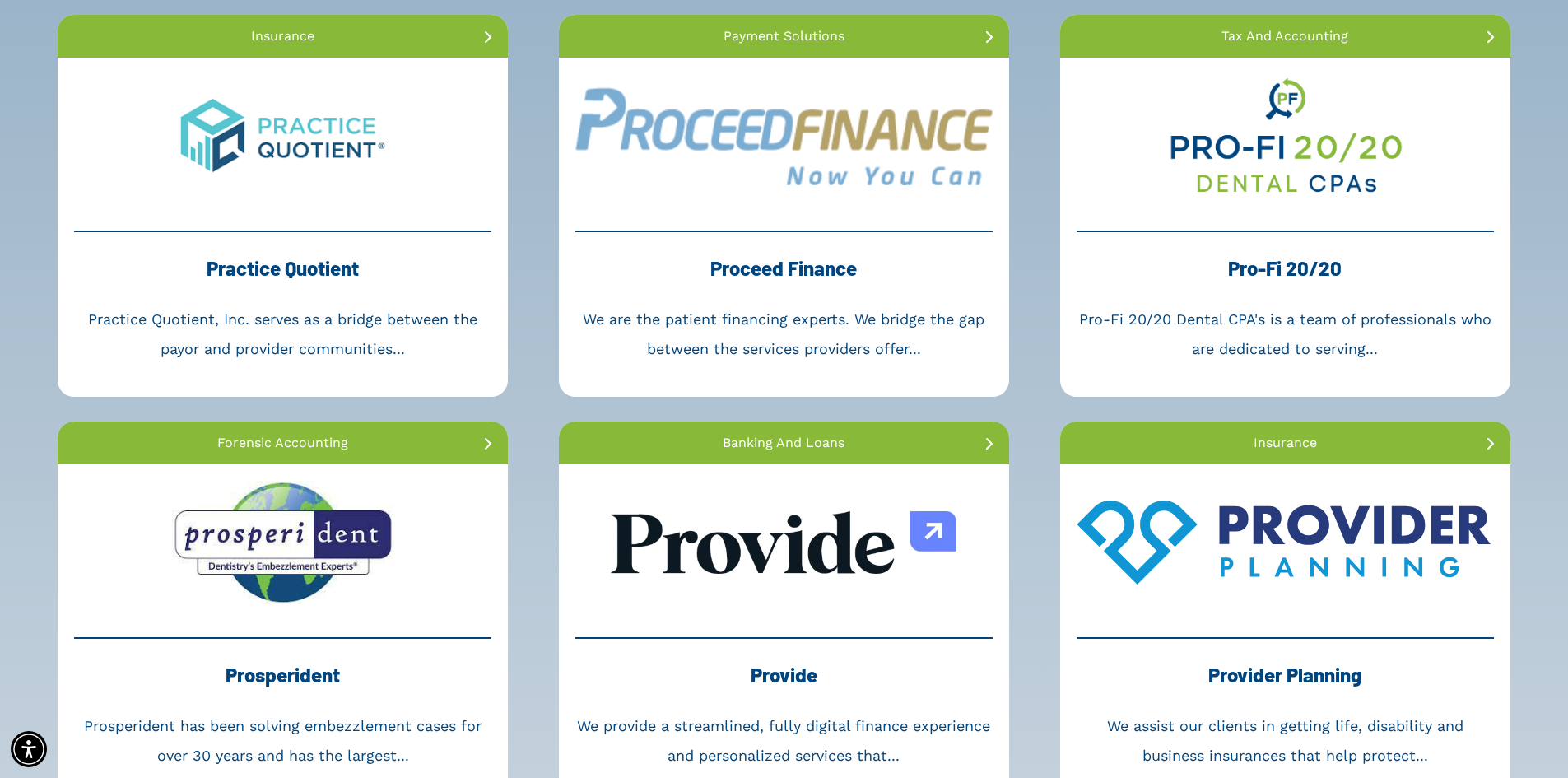
click at [280, 200] on link at bounding box center [282, 136] width 450 height 157
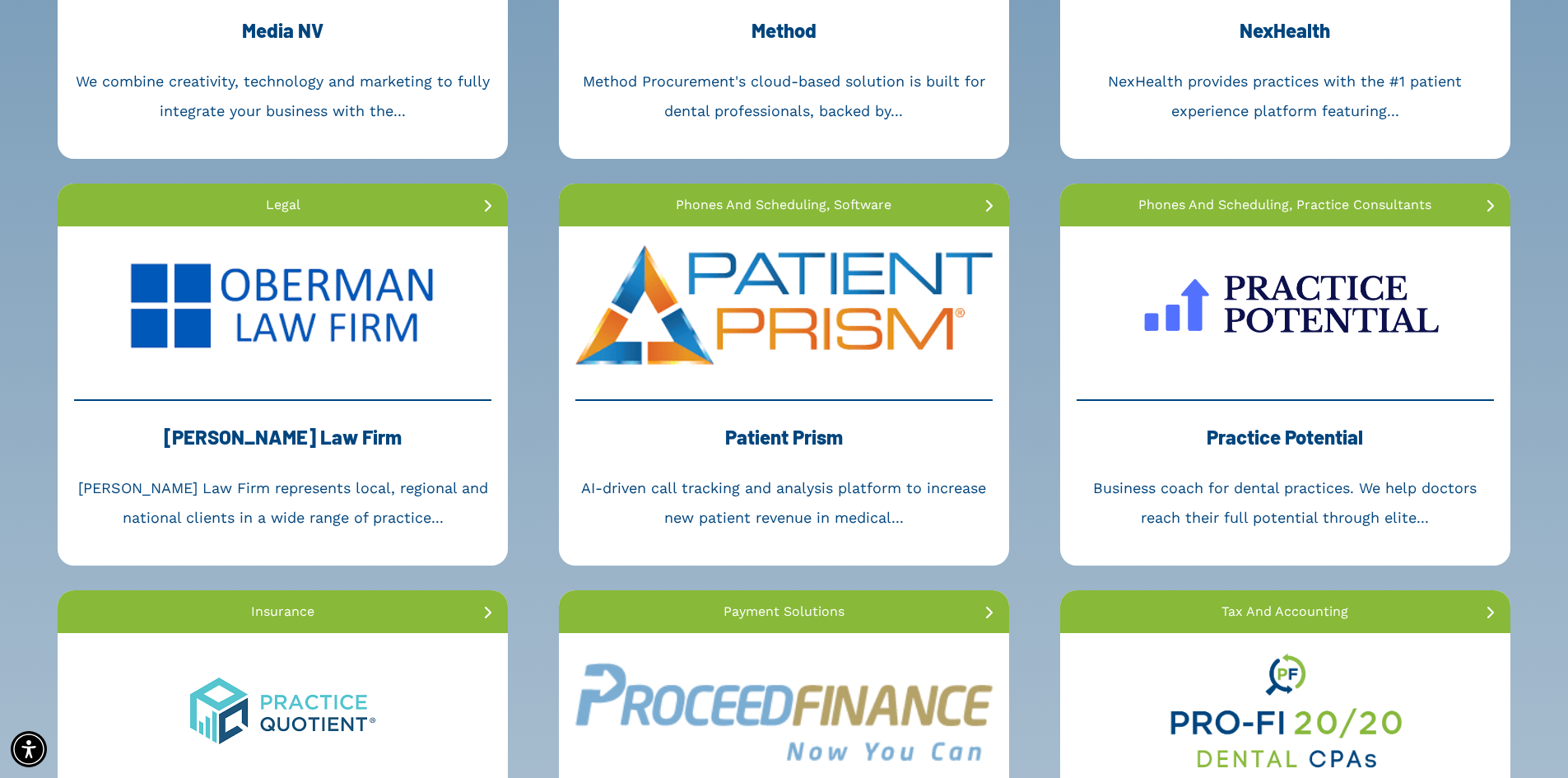
scroll to position [2633, 0]
click at [1270, 335] on link at bounding box center [1285, 306] width 450 height 157
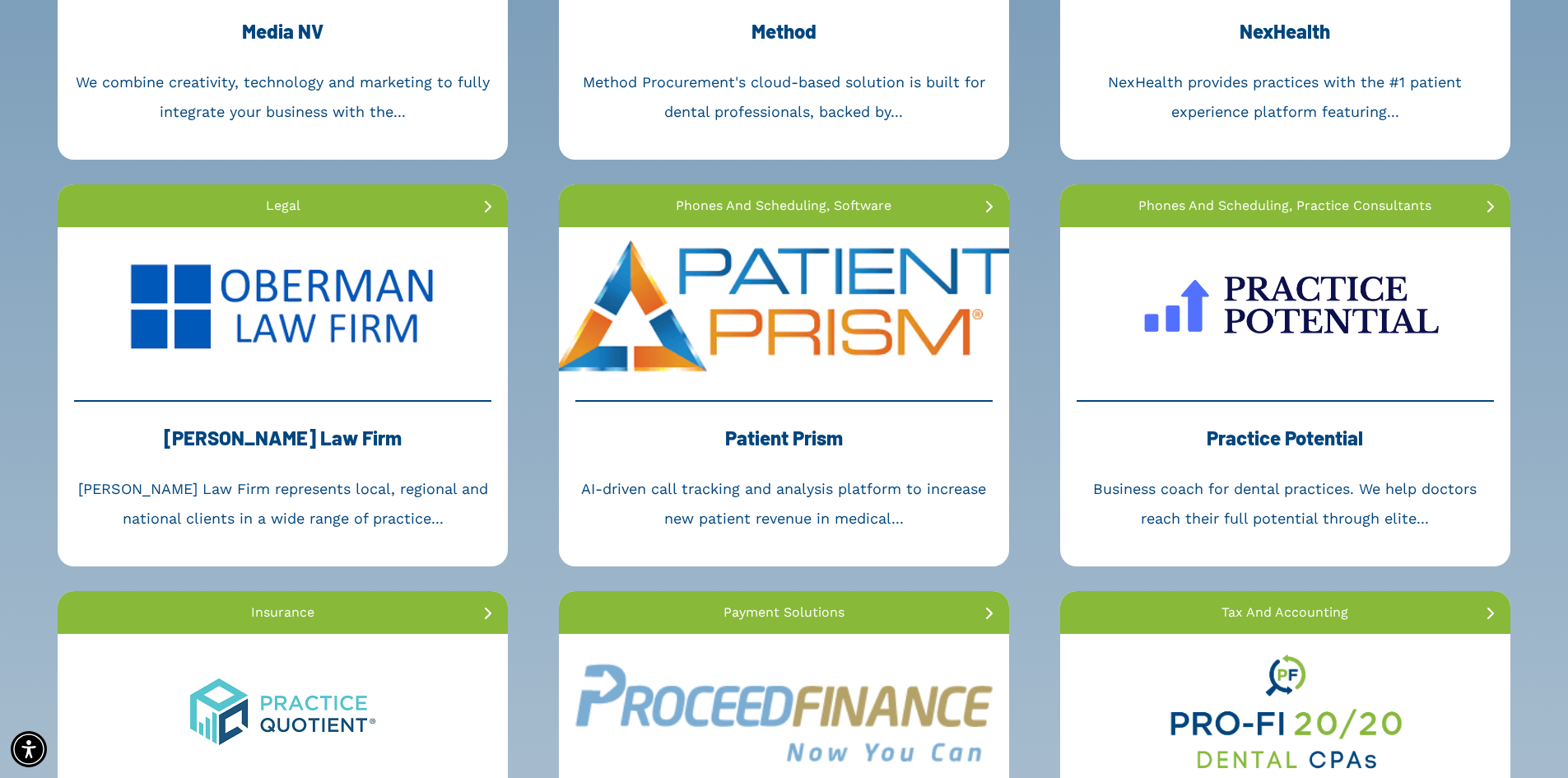
click at [875, 341] on link at bounding box center [784, 306] width 450 height 157
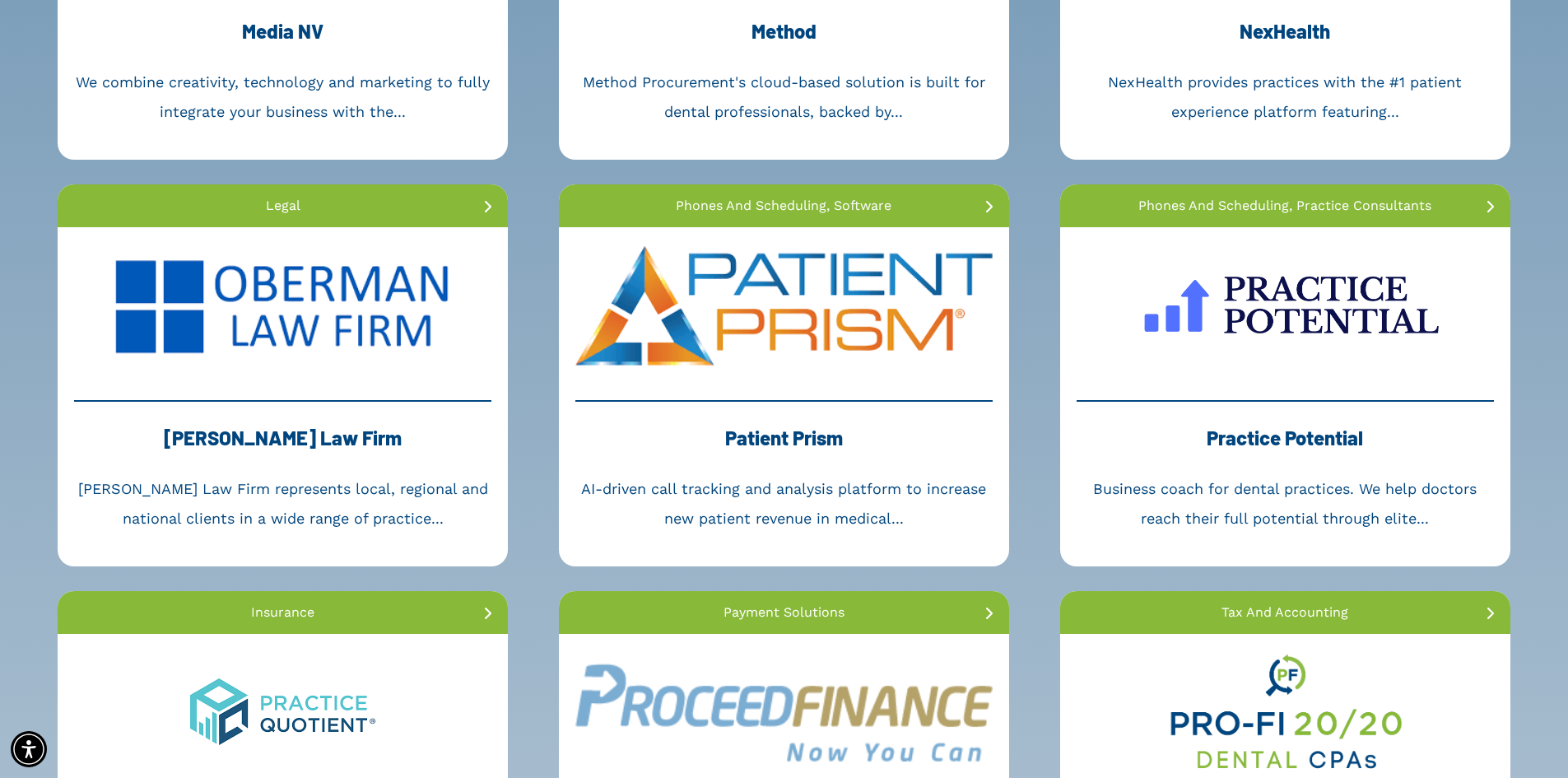
click at [272, 340] on link at bounding box center [282, 306] width 450 height 157
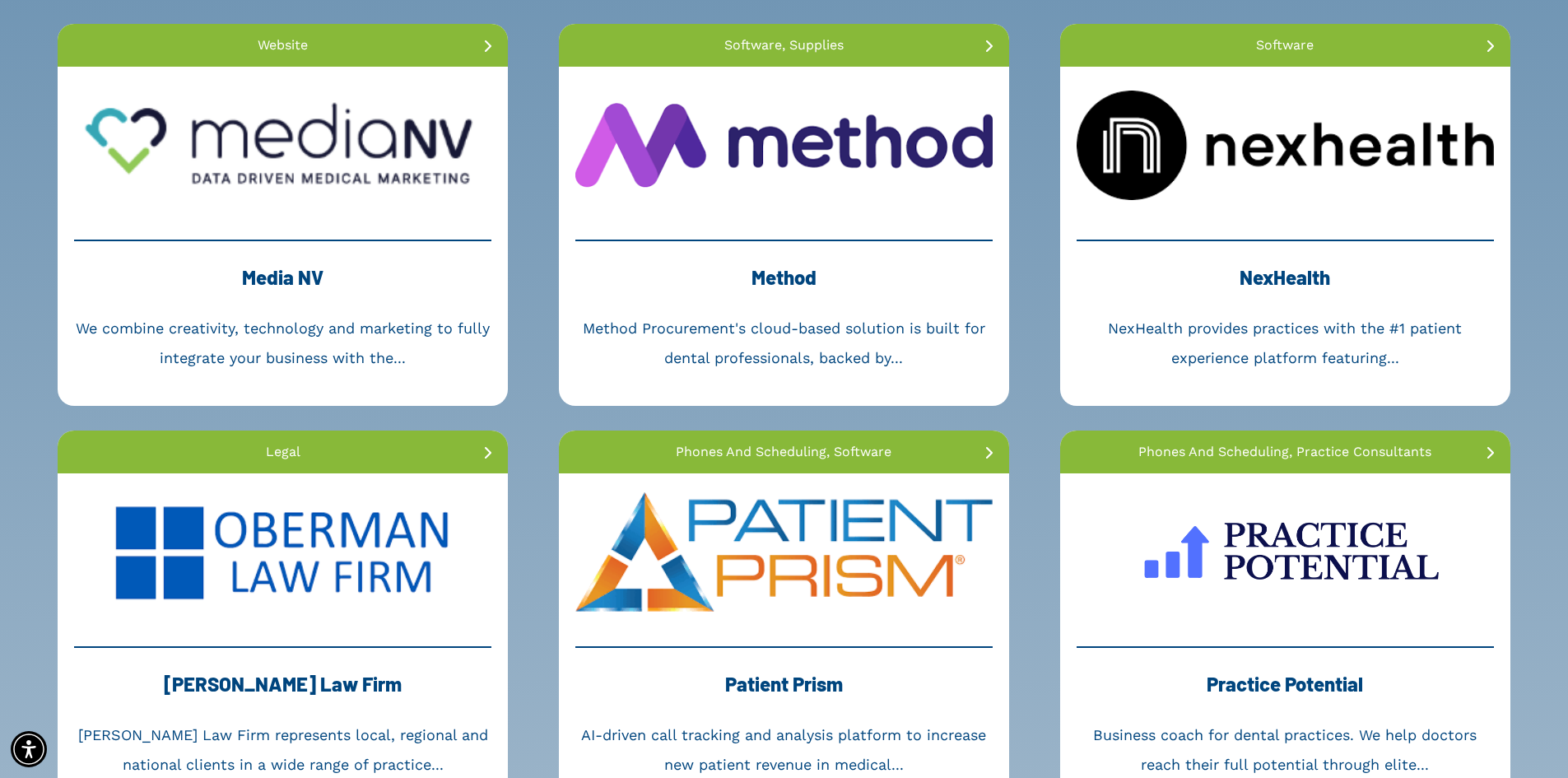
scroll to position [2386, 0]
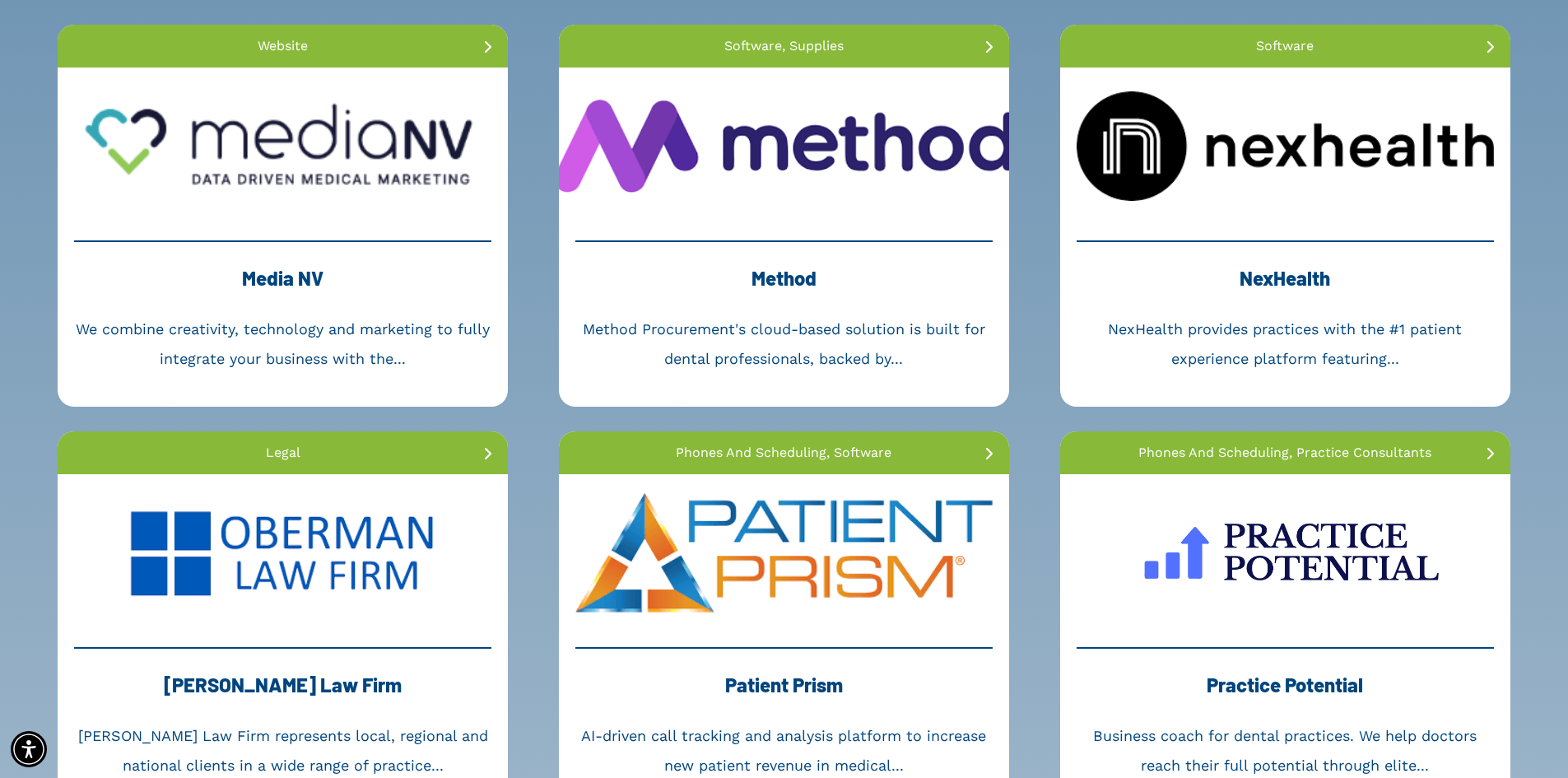
click at [779, 161] on link at bounding box center [784, 146] width 450 height 157
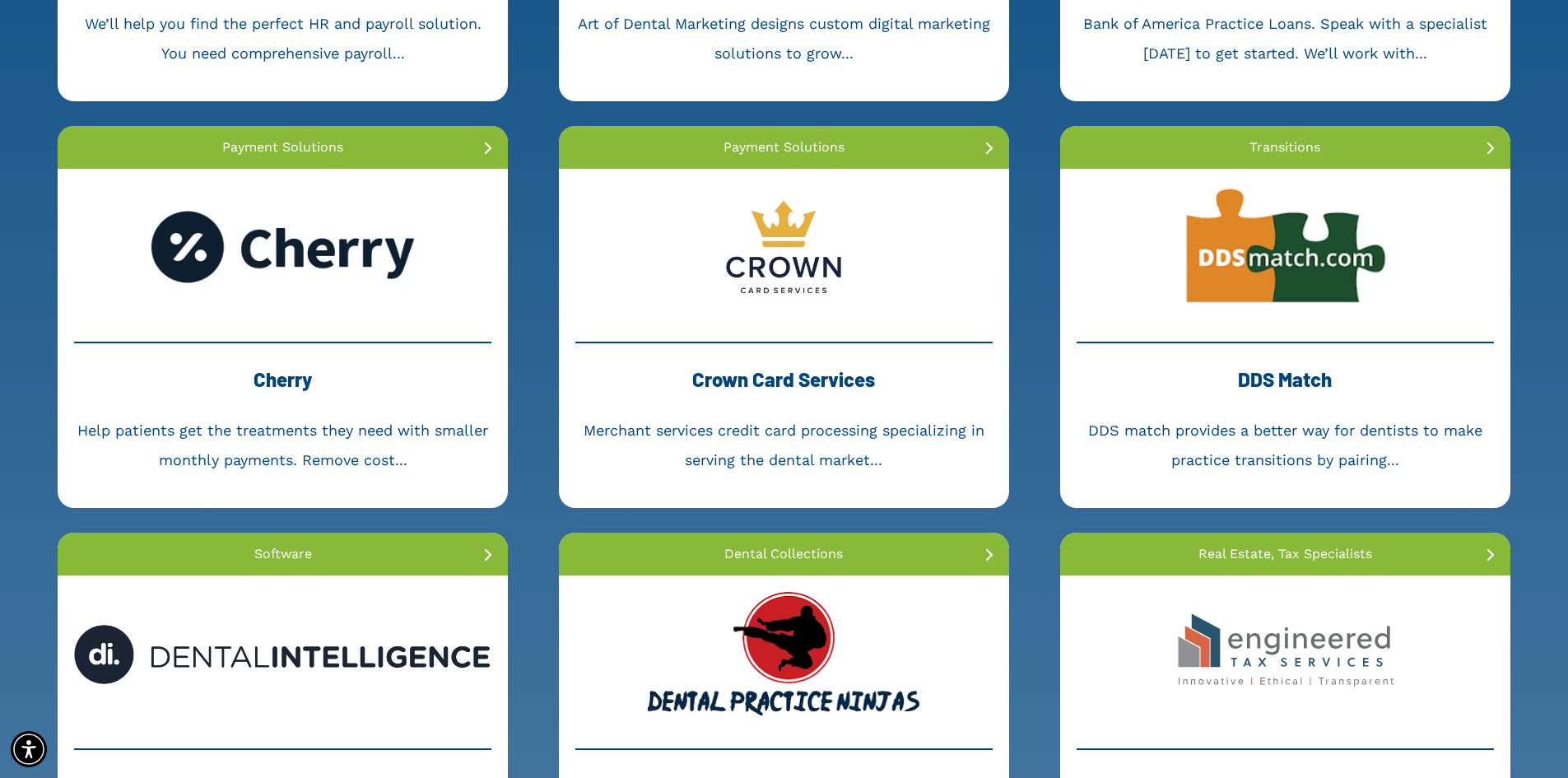
scroll to position [658, 0]
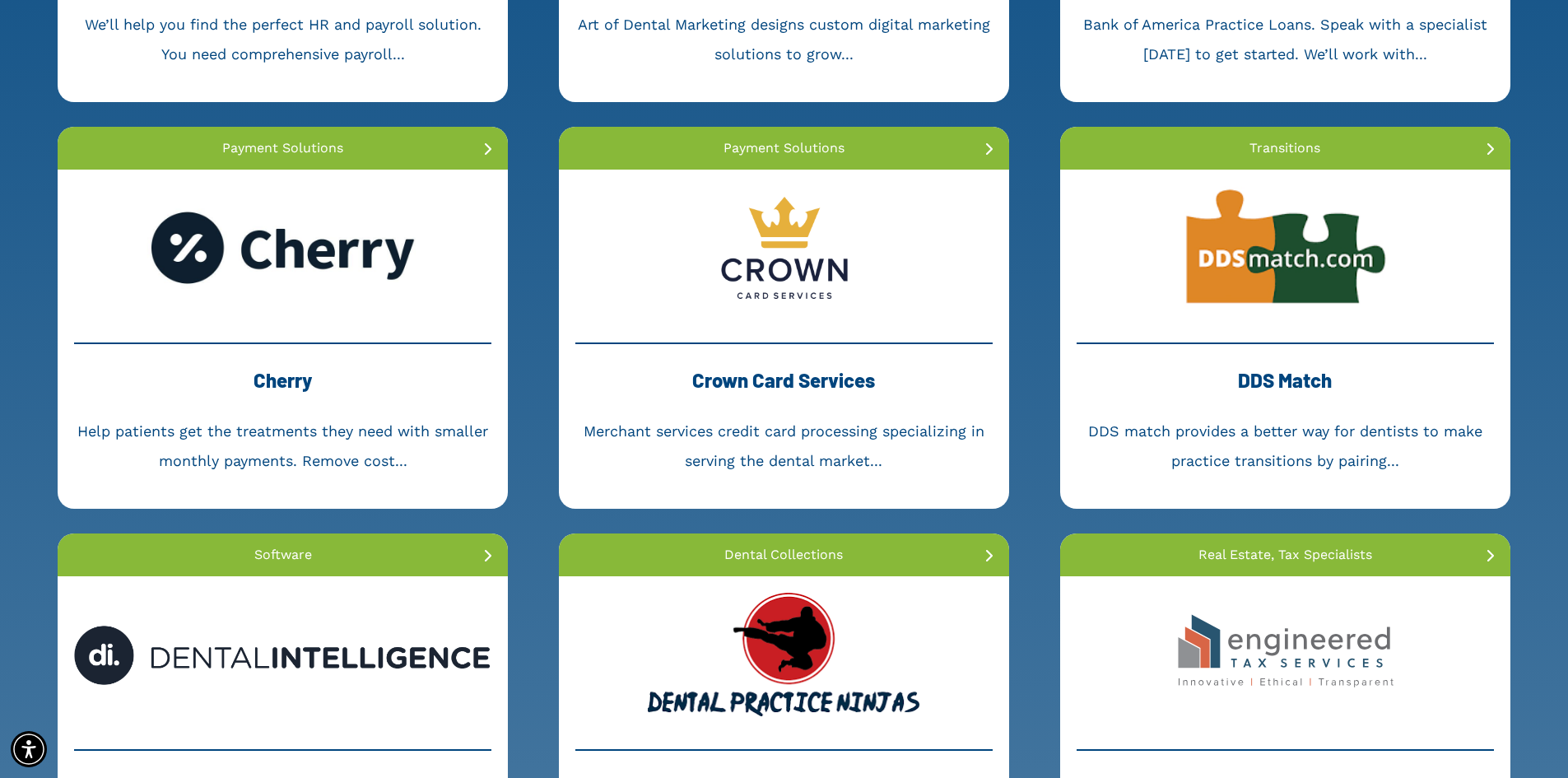
click at [789, 273] on link at bounding box center [784, 248] width 450 height 157
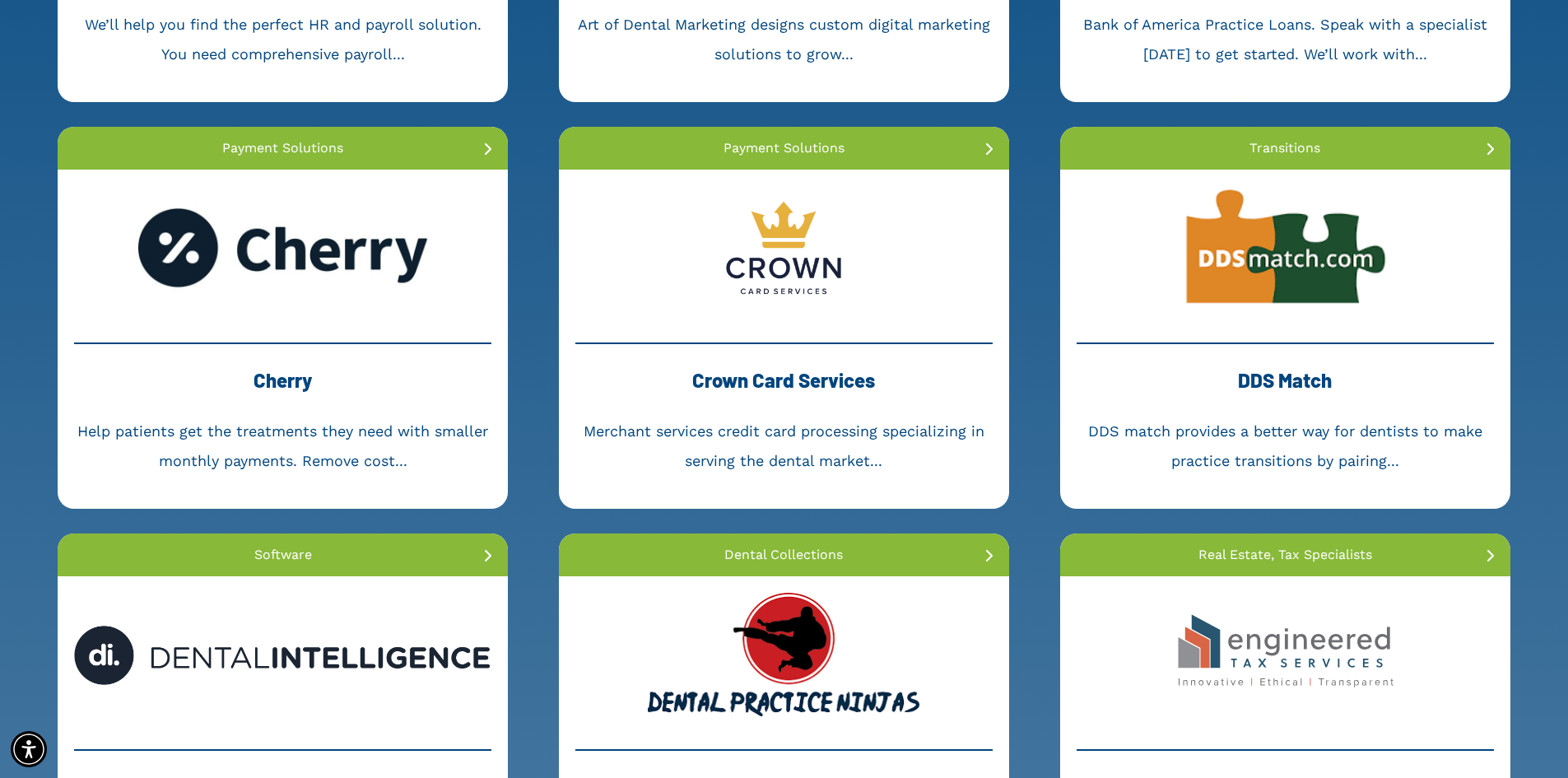
click at [298, 262] on link at bounding box center [282, 248] width 450 height 157
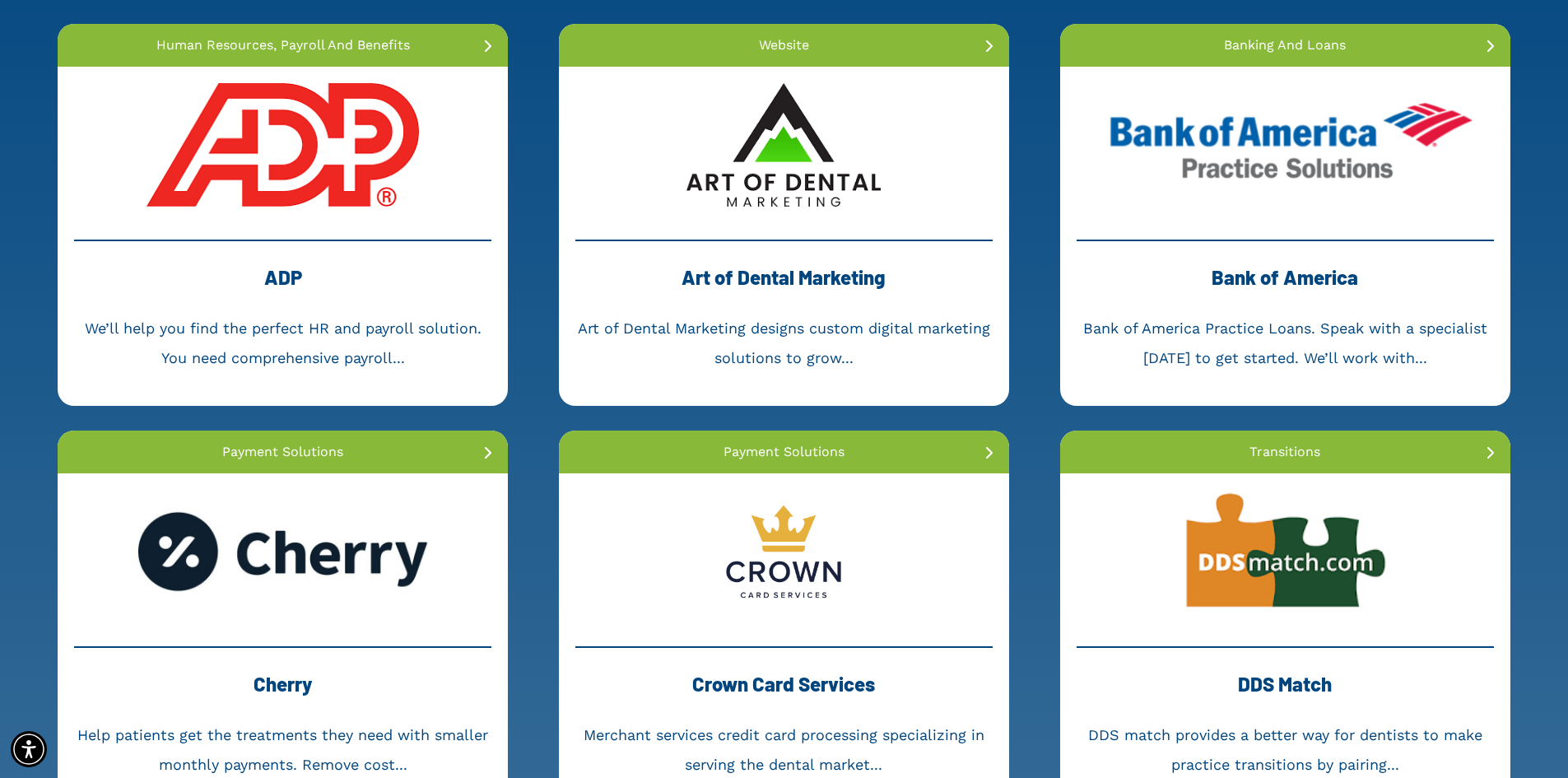
scroll to position [329, 0]
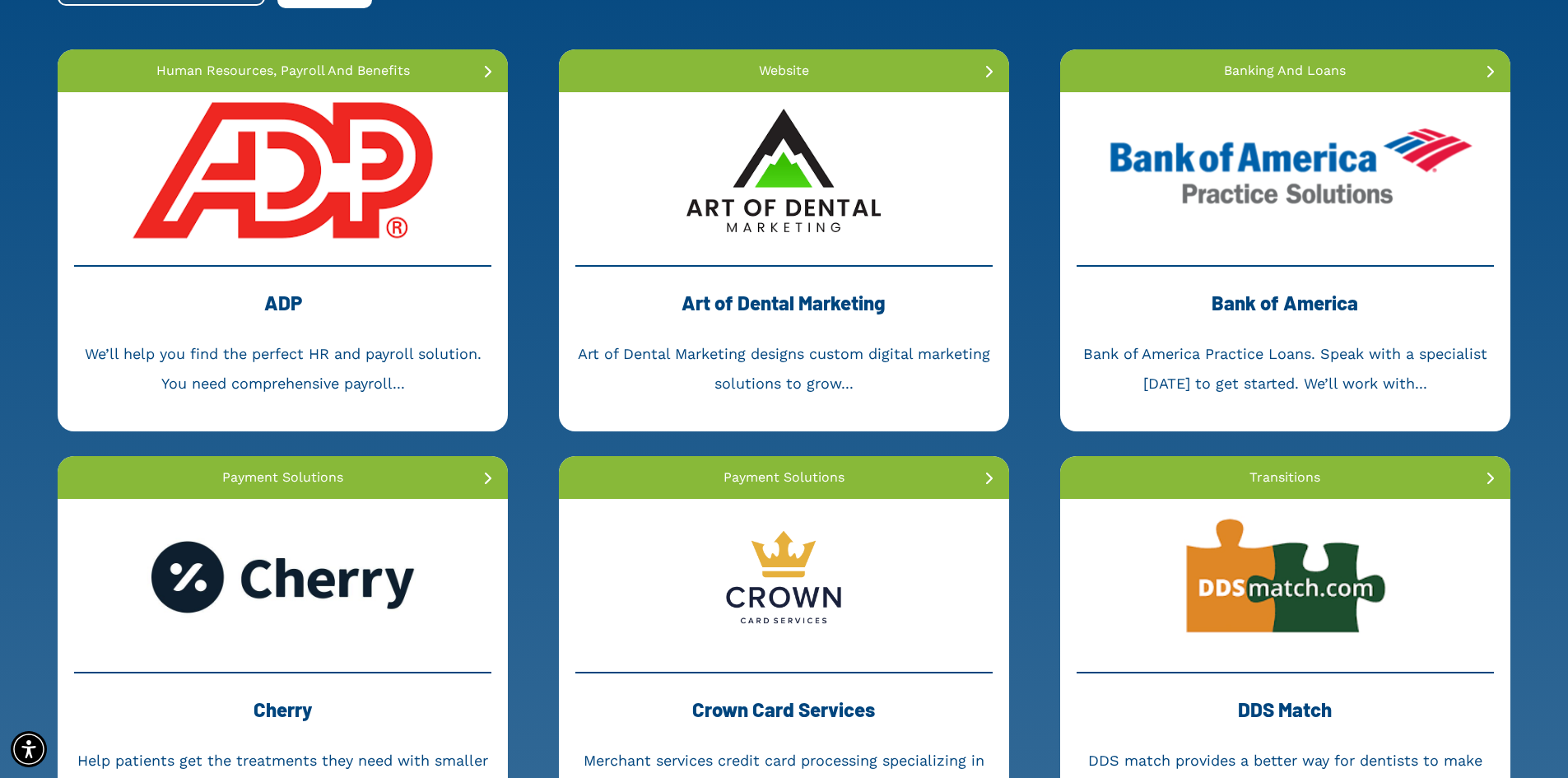
click at [328, 212] on link at bounding box center [282, 170] width 450 height 157
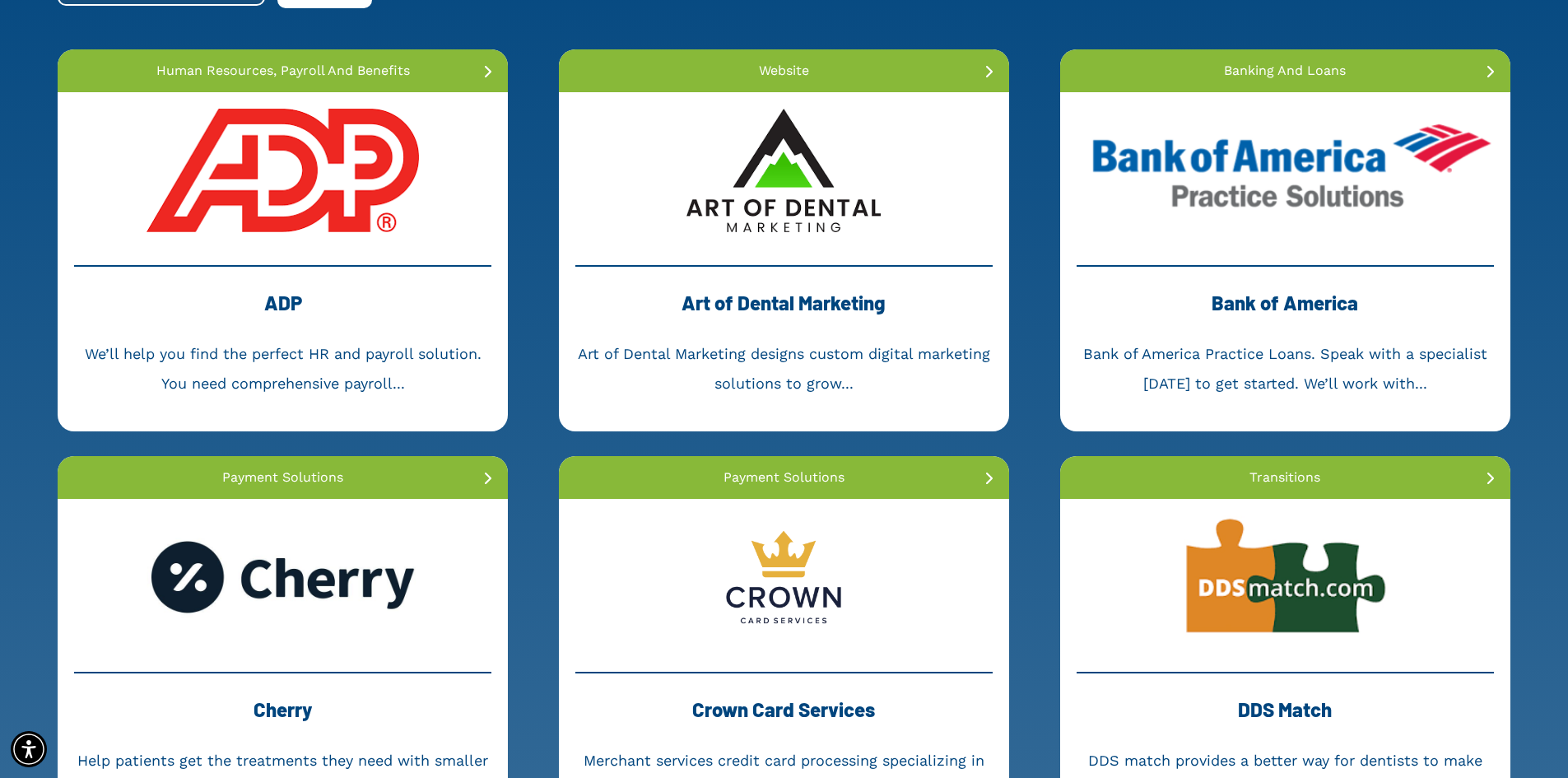
click at [1318, 205] on link at bounding box center [1285, 170] width 450 height 157
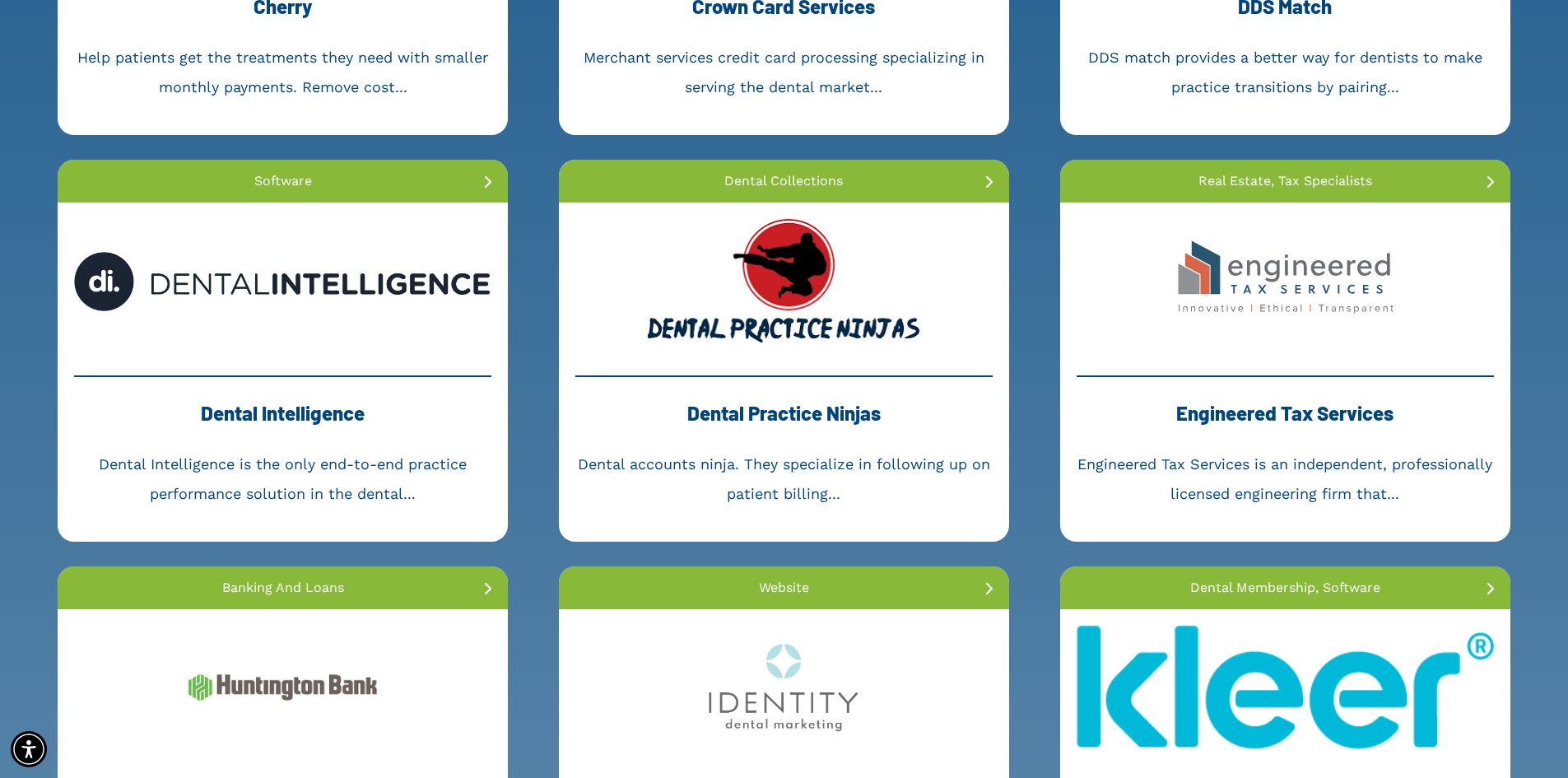
scroll to position [987, 0]
